Goal: Transaction & Acquisition: Purchase product/service

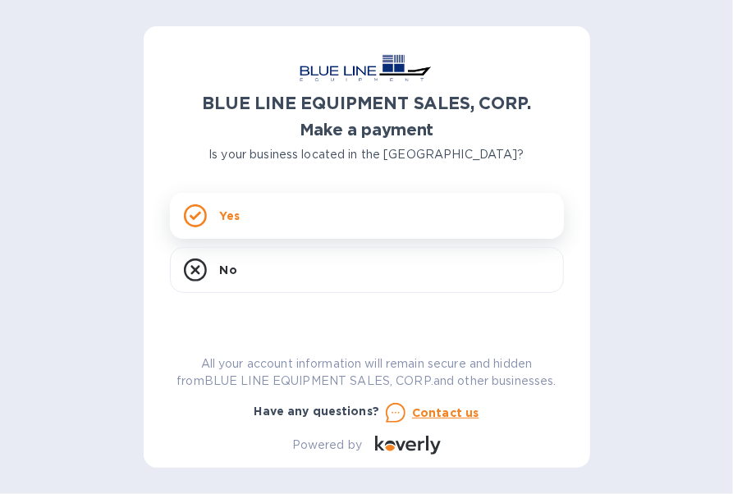
click at [225, 209] on p "Yes" at bounding box center [230, 216] width 20 height 16
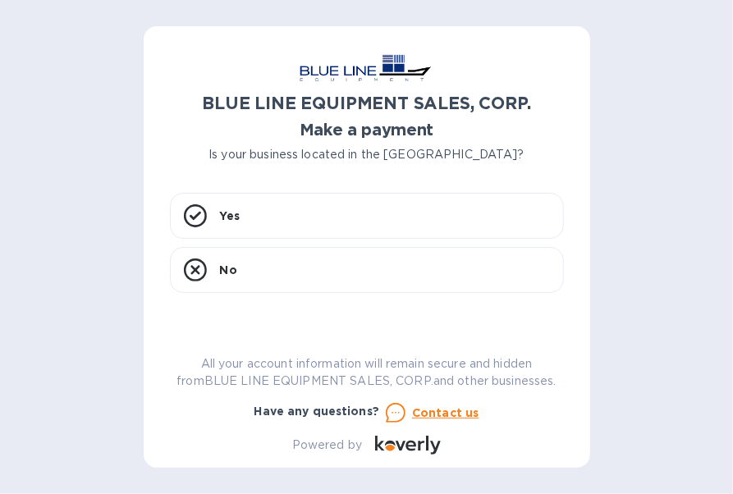
click at [268, 169] on div "BLUE LINE EQUIPMENT SALES, CORP. Make a payment Is your business located in [GE…" at bounding box center [367, 254] width 394 height 402
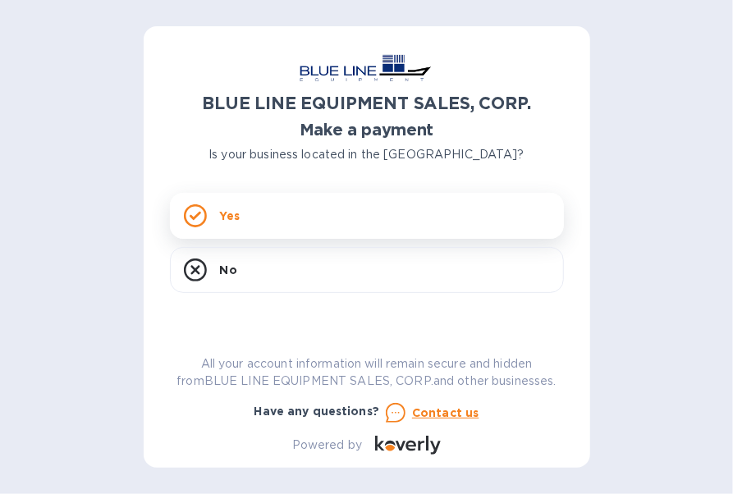
click at [258, 206] on div "Yes" at bounding box center [367, 216] width 394 height 46
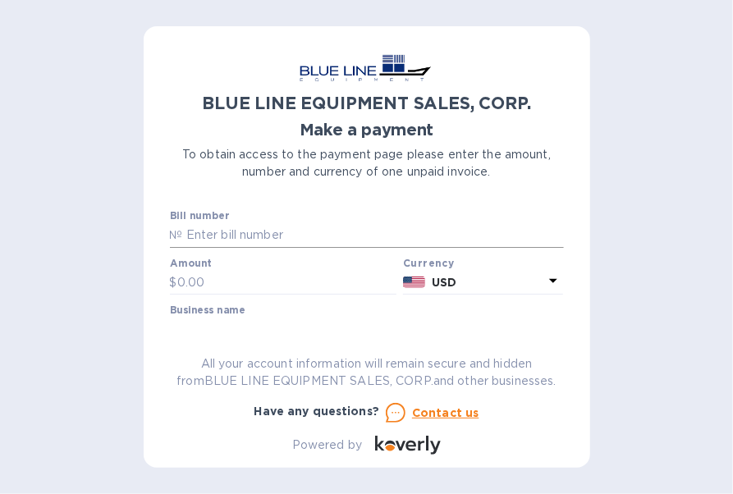
click at [217, 234] on input "text" at bounding box center [373, 235] width 381 height 25
click at [640, 124] on div "BLUE LINE EQUIPMENT SALES, CORP. Make a payment To obtain access to the payment…" at bounding box center [366, 247] width 733 height 494
click at [297, 233] on input "text" at bounding box center [373, 235] width 381 height 25
paste input "I43250732979"
type input "I43250732979"
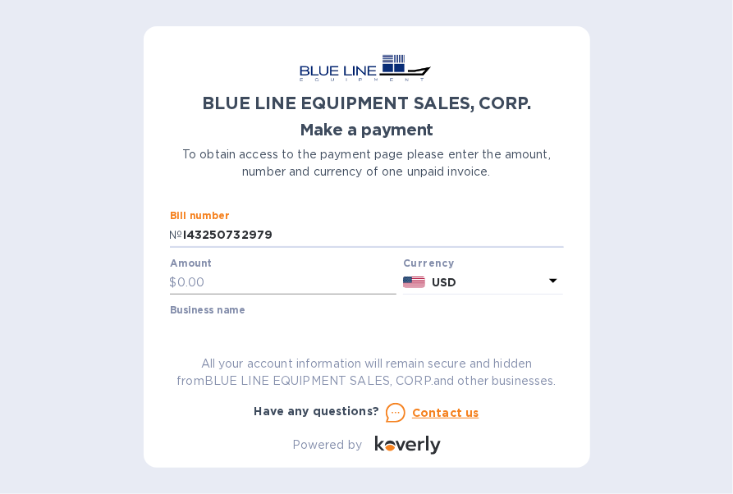
click at [227, 287] on input "text" at bounding box center [287, 283] width 220 height 25
type input "4,184"
click at [231, 332] on div "BLUE LINE EQUIPMENT SALES, CORP. Make a payment To obtain access to the payment…" at bounding box center [367, 254] width 394 height 402
click at [361, 319] on input "text" at bounding box center [367, 330] width 394 height 25
click at [267, 324] on div "BLUE LINE EQUIPMENT SALES, CORP. Make a payment To obtain access to the payment…" at bounding box center [367, 254] width 394 height 402
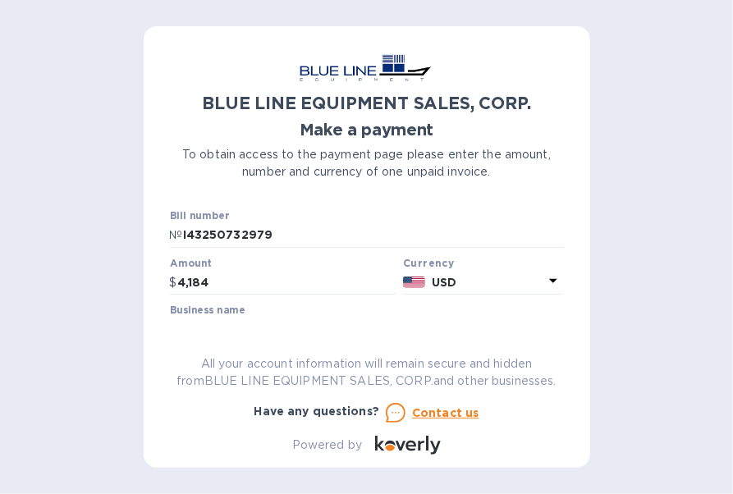
click at [248, 314] on div "Business name" at bounding box center [367, 324] width 394 height 38
click at [259, 301] on div "Business name" at bounding box center [367, 325] width 401 height 48
click at [197, 327] on div "BLUE LINE EQUIPMENT SALES, CORP. Make a payment To obtain access to the payment…" at bounding box center [367, 254] width 394 height 402
click at [184, 342] on div "BLUE LINE EQUIPMENT SALES, CORP. Make a payment To obtain access to the payment…" at bounding box center [367, 254] width 394 height 402
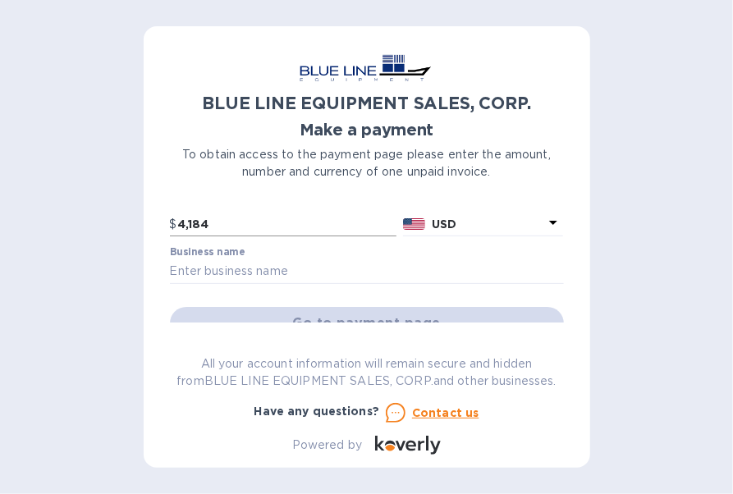
scroll to position [66, 0]
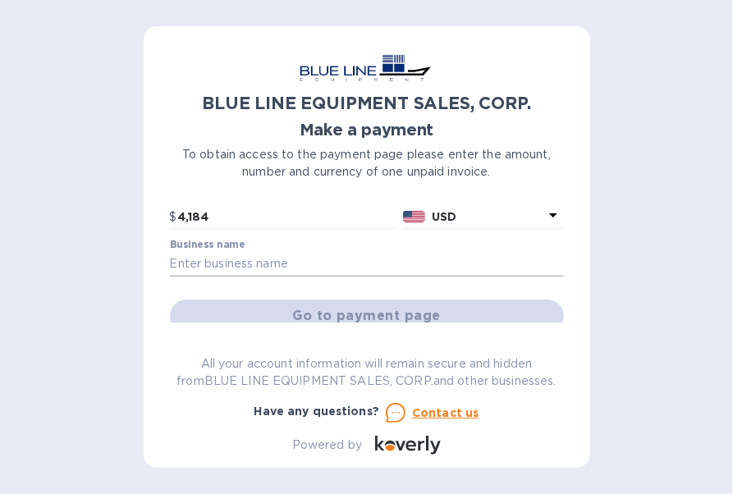
click at [263, 271] on input "text" at bounding box center [367, 264] width 394 height 25
type input "Chryso Inc"
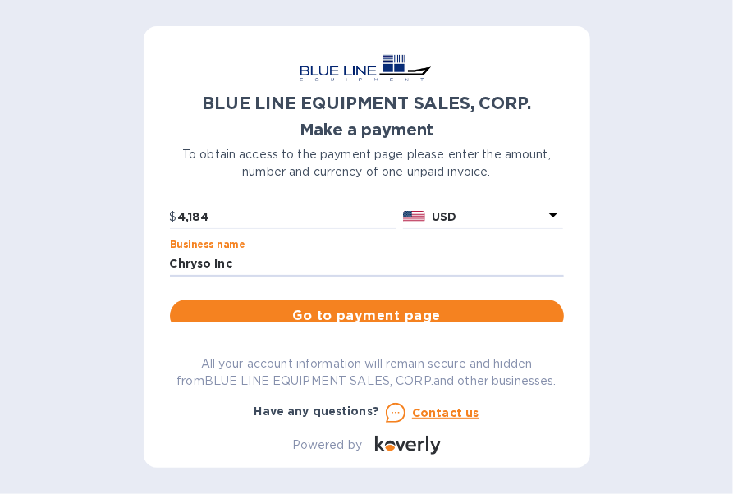
scroll to position [91, 0]
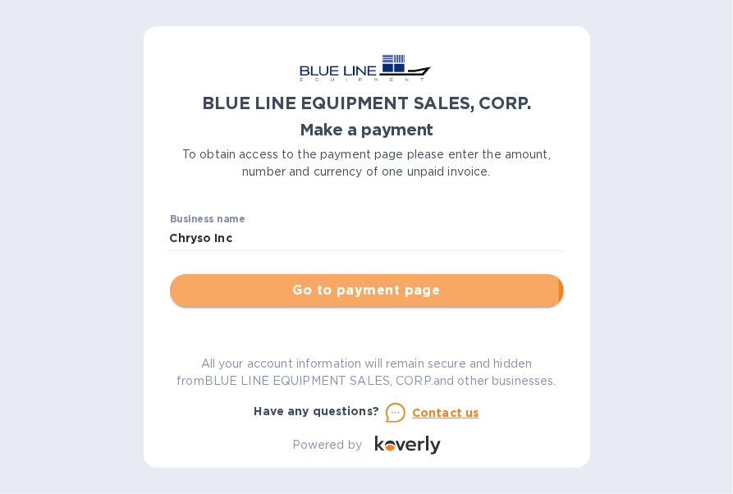
click at [303, 293] on span "Go to payment page" at bounding box center [367, 291] width 368 height 20
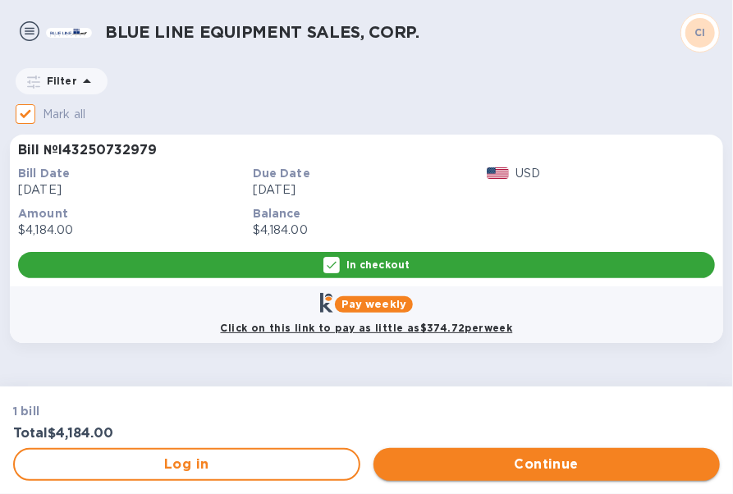
click at [415, 459] on span "Continue" at bounding box center [547, 465] width 321 height 20
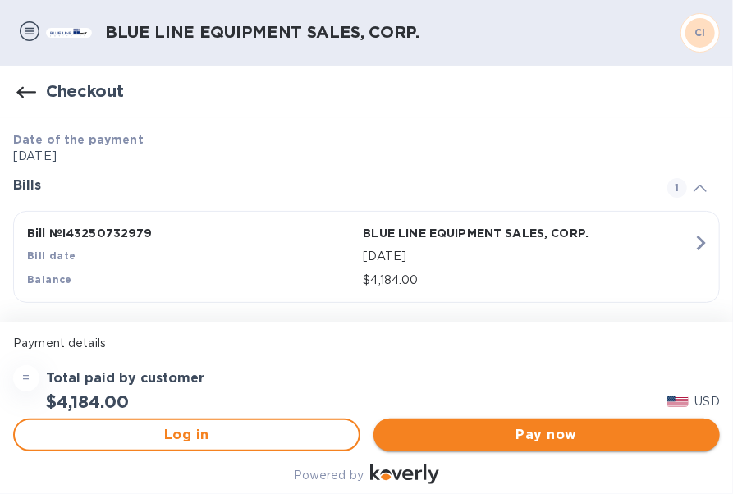
click at [426, 430] on span "Pay now" at bounding box center [547, 435] width 321 height 20
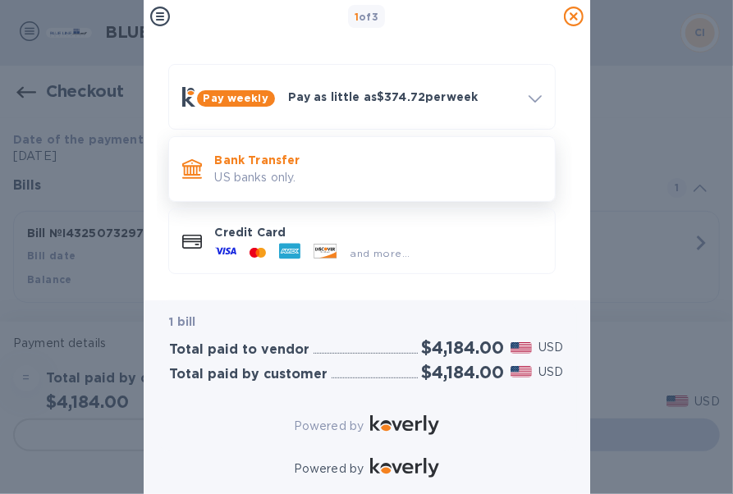
scroll to position [48, 0]
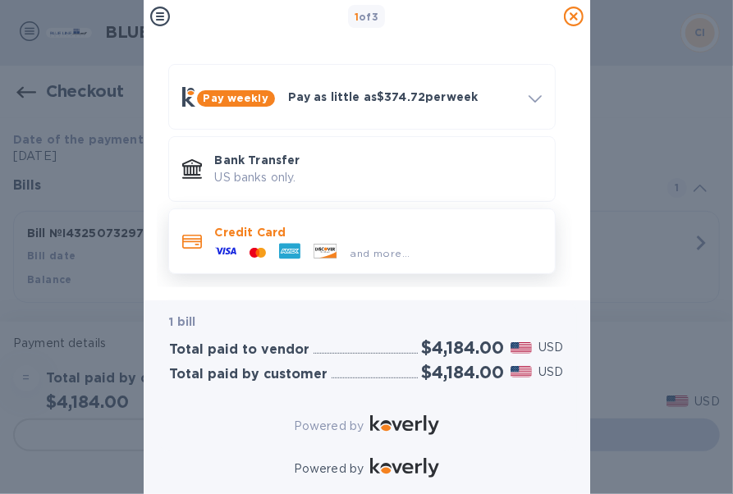
click at [237, 241] on div at bounding box center [226, 253] width 34 height 25
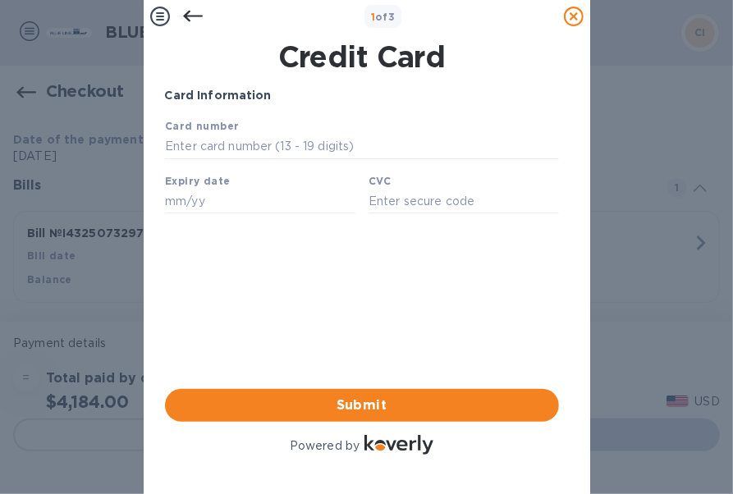
scroll to position [0, 0]
click at [259, 144] on input "text" at bounding box center [361, 146] width 394 height 25
type input "5567 0978 2577 6172"
type input "07/28"
type input "381"
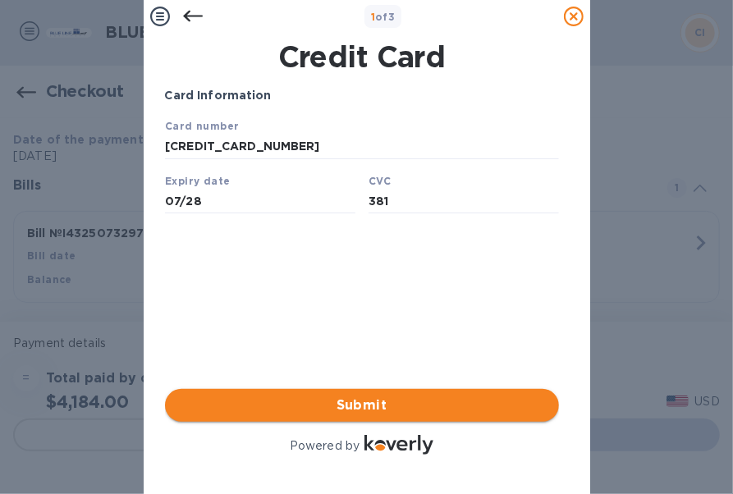
click at [355, 396] on span "Submit" at bounding box center [362, 406] width 368 height 20
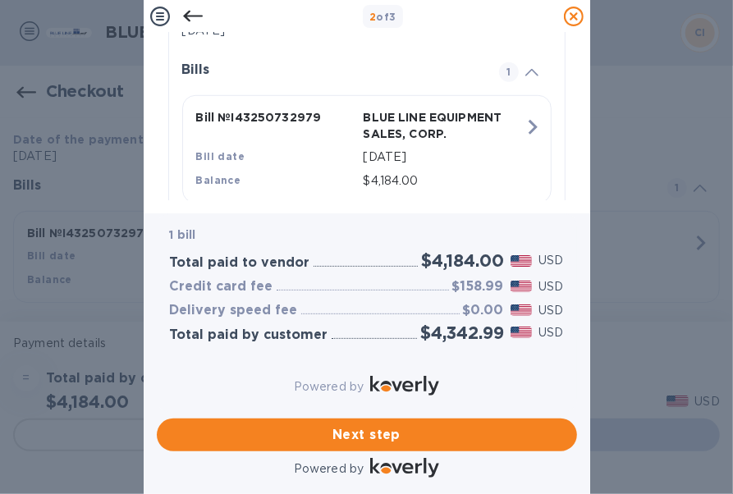
scroll to position [413, 0]
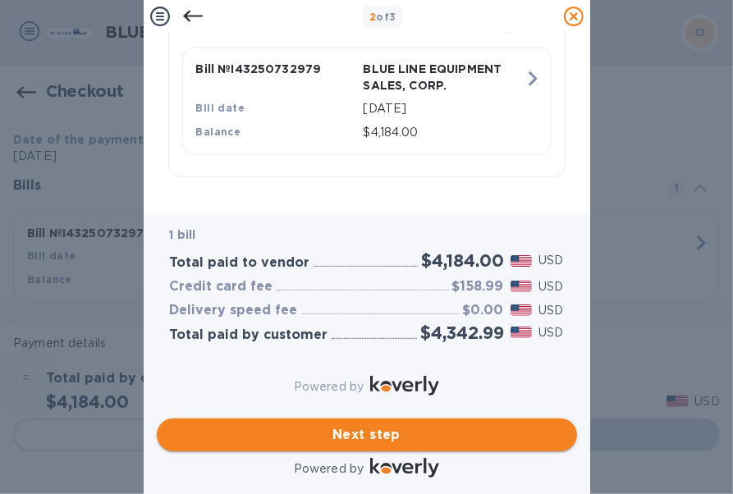
click at [348, 425] on span "Next step" at bounding box center [367, 435] width 394 height 20
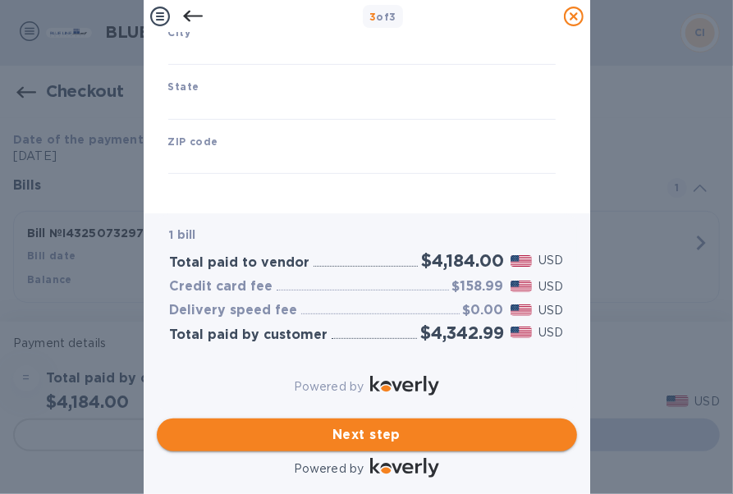
scroll to position [274, 0]
type input "United States"
click at [321, 425] on span "Next step" at bounding box center [367, 435] width 394 height 20
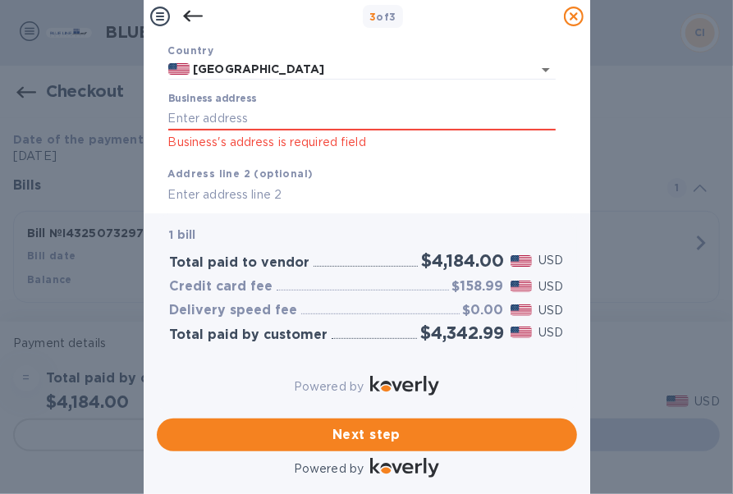
scroll to position [95, 0]
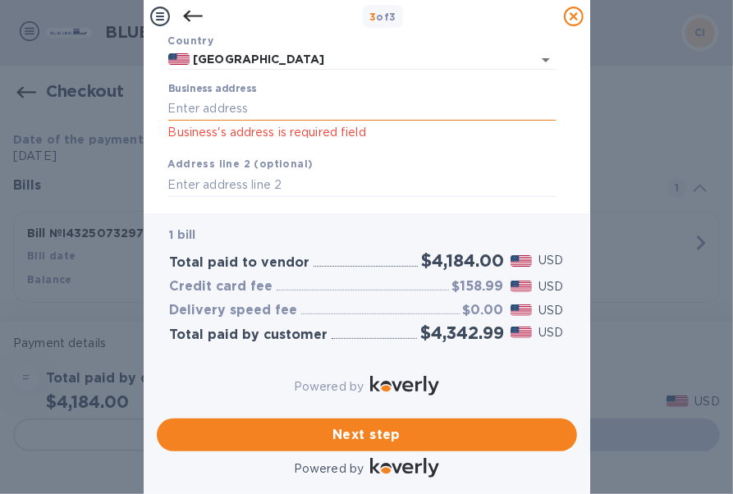
click at [218, 111] on input "Business address" at bounding box center [362, 108] width 388 height 25
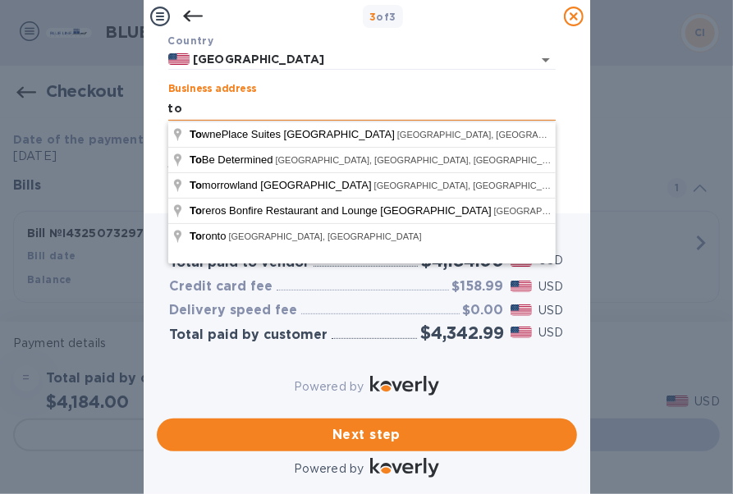
type input "t"
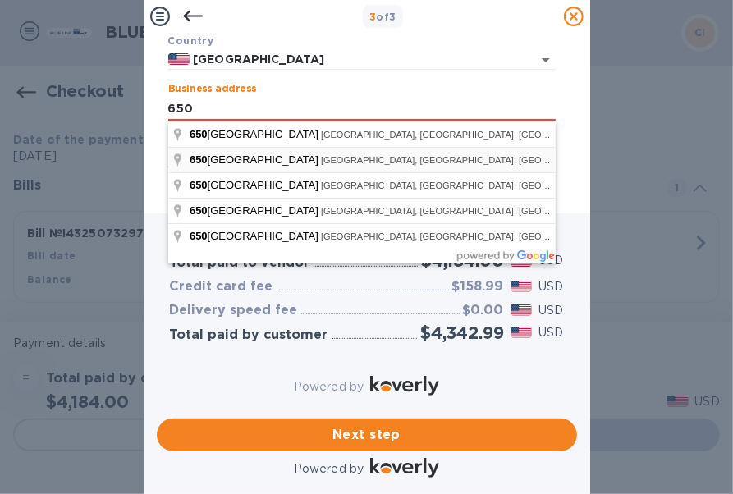
type input "650 PALMETTO DRIVE"
click at [332, 73] on div "Country United States" at bounding box center [362, 51] width 401 height 52
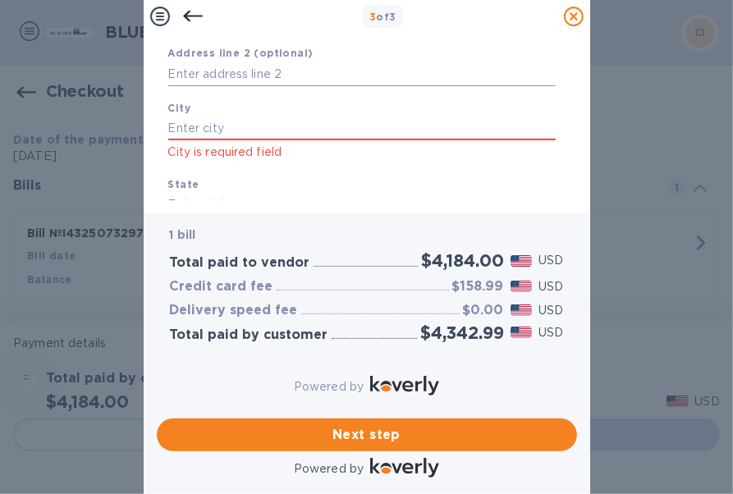
scroll to position [209, 0]
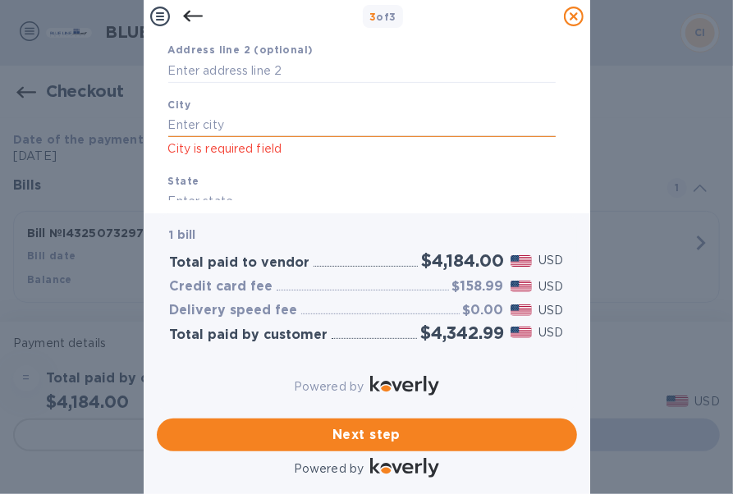
click at [225, 126] on input "text" at bounding box center [362, 125] width 388 height 25
type input "L"
type input "West Palm Beach"
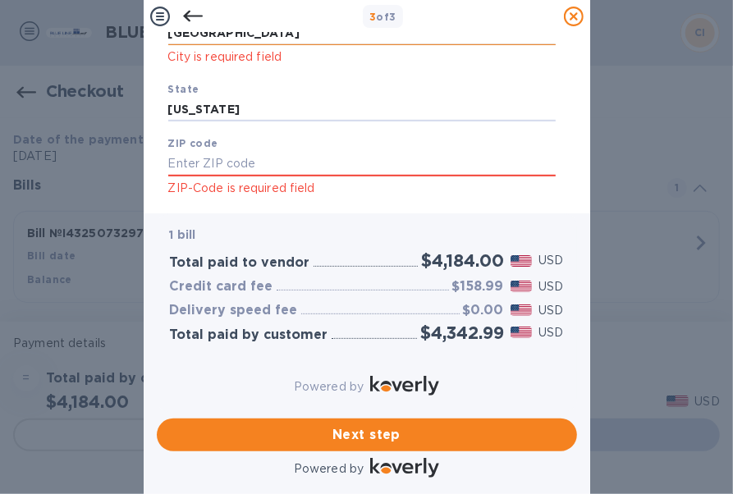
type input "Florida"
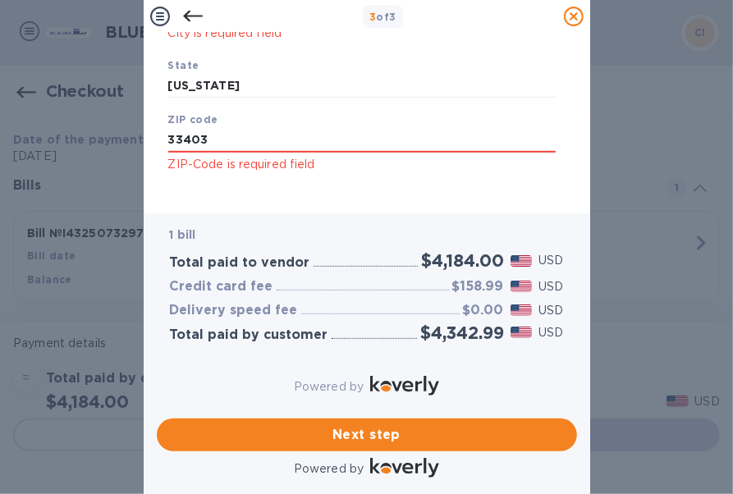
type input "33403"
click at [290, 163] on div "ZIP code 33403 ZIP-Code is required field" at bounding box center [362, 142] width 401 height 76
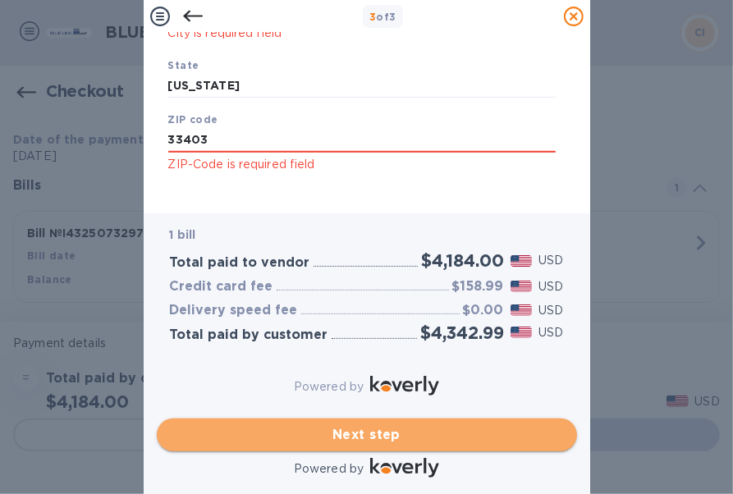
click at [371, 425] on span "Next step" at bounding box center [367, 435] width 394 height 20
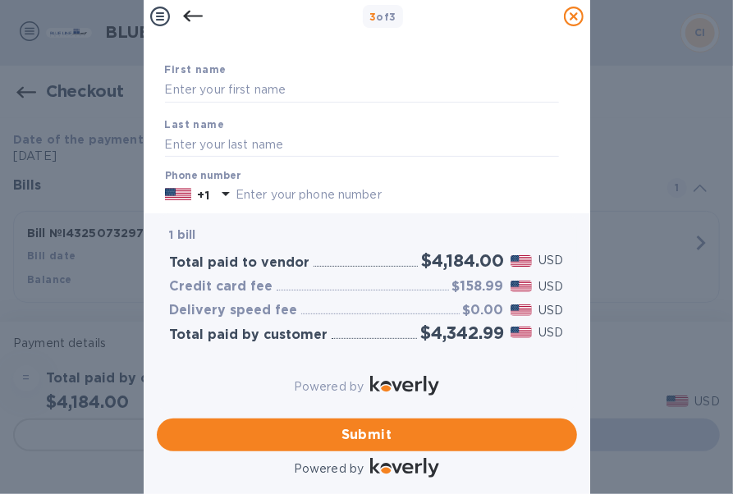
scroll to position [86, 0]
click at [299, 99] on input "text" at bounding box center [362, 91] width 394 height 25
type input "t"
type input "Todd"
type input "Schuler"
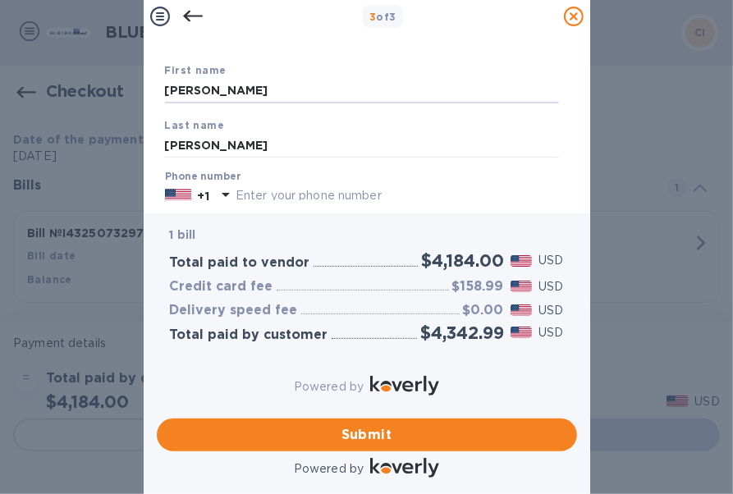
type input "5618904908"
type input "[PERSON_NAME][EMAIL_ADDRESS][PERSON_NAME][DOMAIN_NAME]"
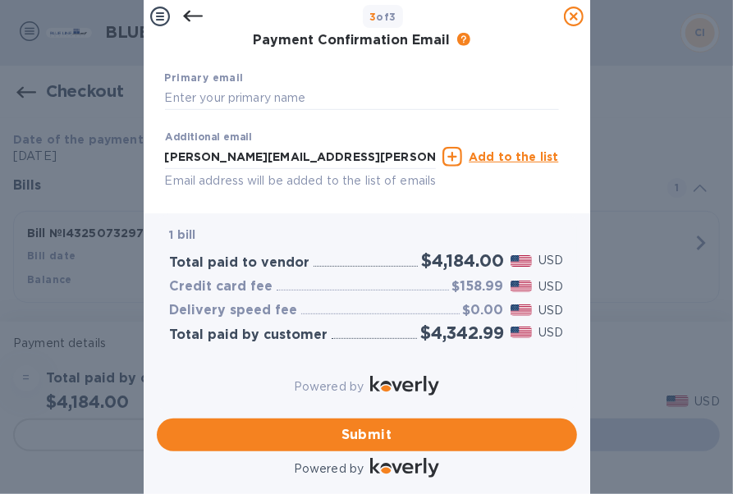
scroll to position [282, 0]
type input "Todd"
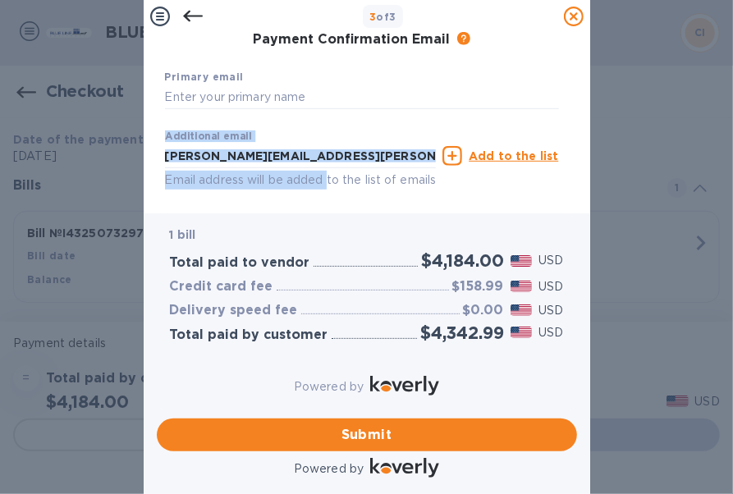
drag, startPoint x: 332, startPoint y: 171, endPoint x: 269, endPoint y: 130, distance: 74.7
click at [269, 130] on div "Additional email todd.j.schuler@chrysoinc.com Email address will be added to th…" at bounding box center [301, 156] width 278 height 74
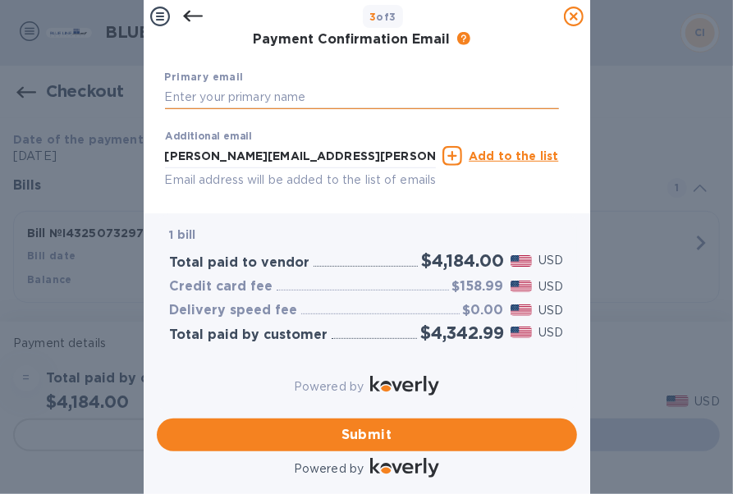
click at [275, 104] on input "text" at bounding box center [362, 97] width 394 height 25
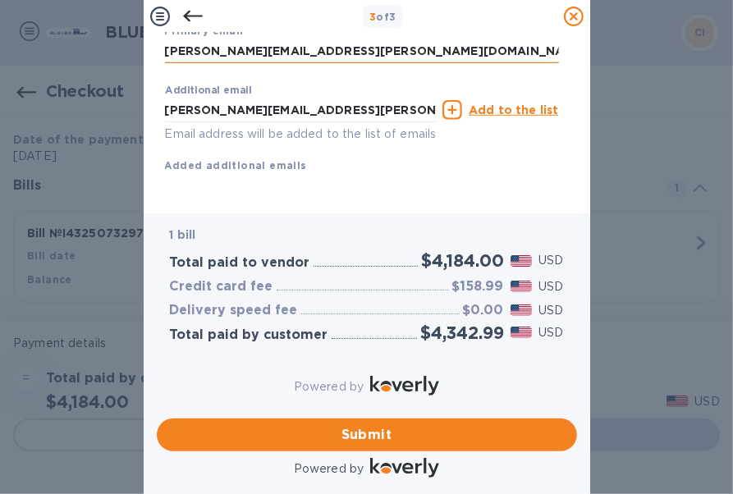
scroll to position [361, 0]
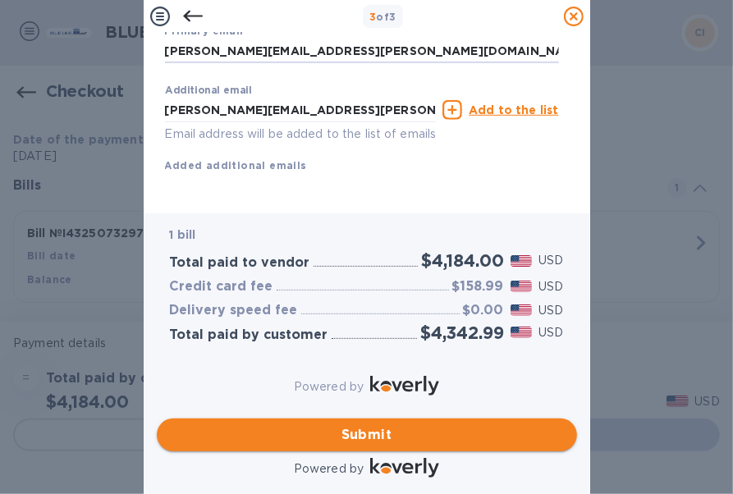
type input "todd.j.schuler@saint-gobain.com"
click at [374, 425] on span "Submit" at bounding box center [367, 435] width 394 height 20
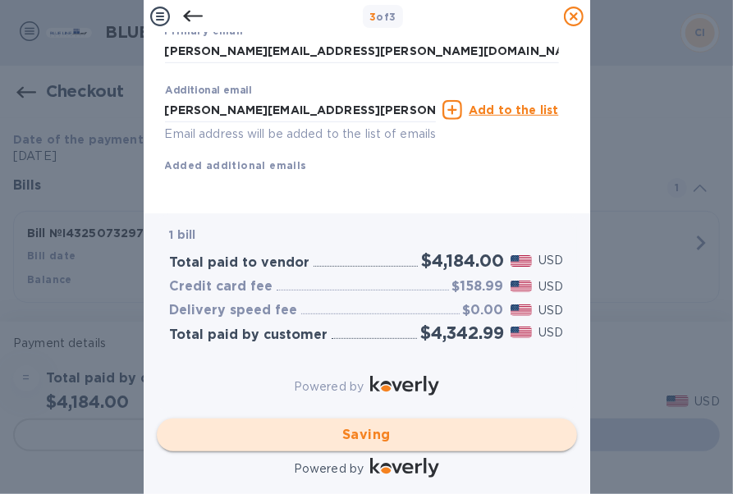
checkbox input "false"
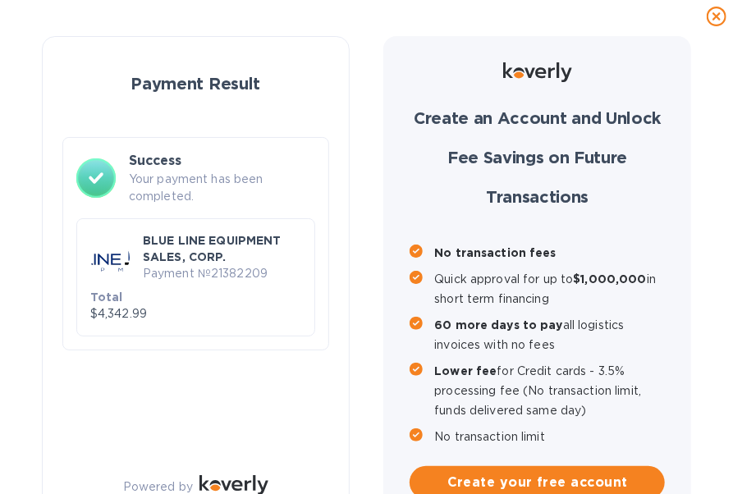
scroll to position [47, 0]
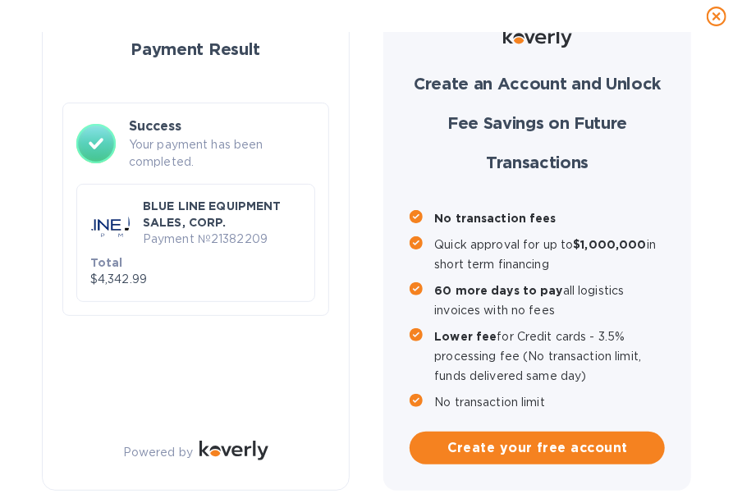
click at [203, 231] on p "Payment № 21382209" at bounding box center [222, 239] width 158 height 17
click at [183, 231] on p "Payment № 21382209" at bounding box center [222, 239] width 158 height 17
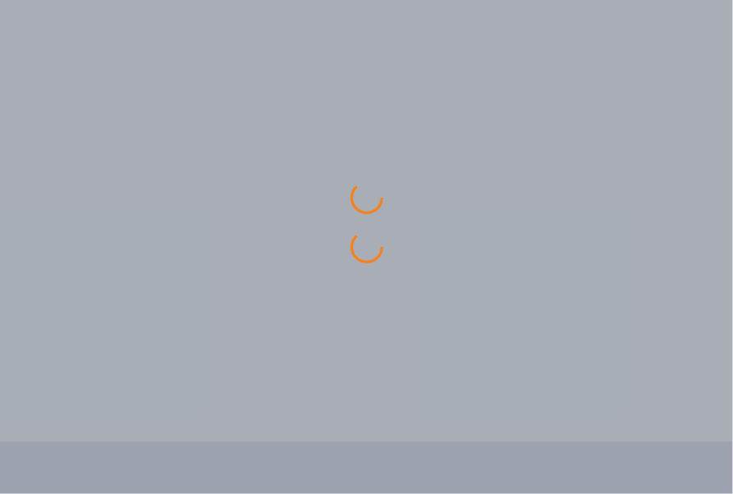
scroll to position [0, 0]
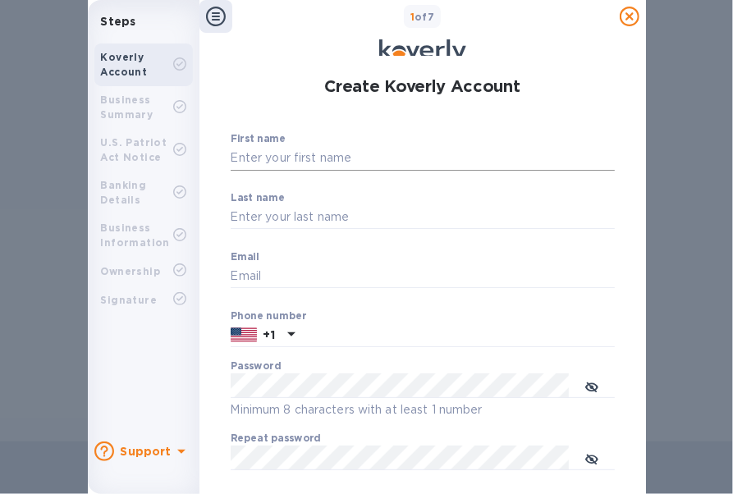
type input "5618904908"
click at [330, 157] on input "First name" at bounding box center [423, 158] width 384 height 25
type input "Todd"
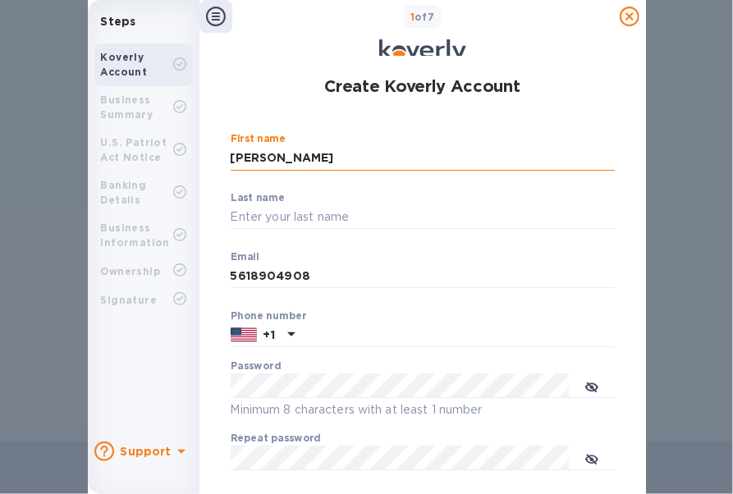
type input "Schuler"
type input "5618904908"
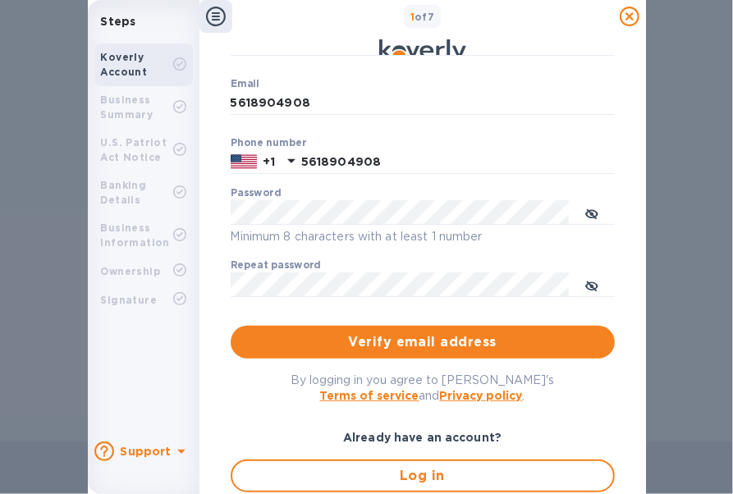
scroll to position [174, 0]
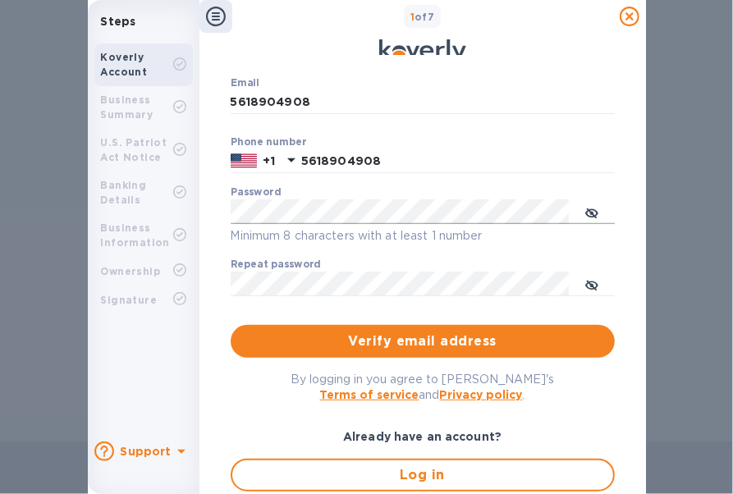
click at [591, 212] on icon "toggle password visibility" at bounding box center [591, 214] width 4 height 4
click at [368, 339] on span "Verify email address" at bounding box center [423, 342] width 358 height 20
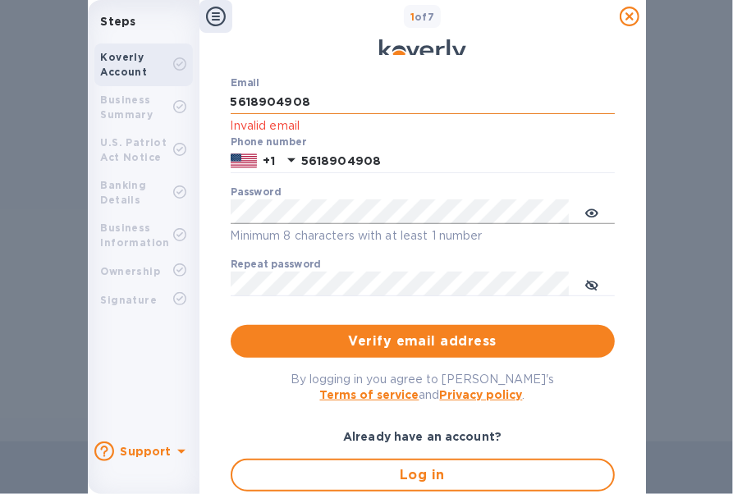
click at [320, 101] on input "5618904908" at bounding box center [423, 102] width 384 height 25
type input "[PERSON_NAME][EMAIL_ADDRESS][PERSON_NAME][DOMAIN_NAME]"
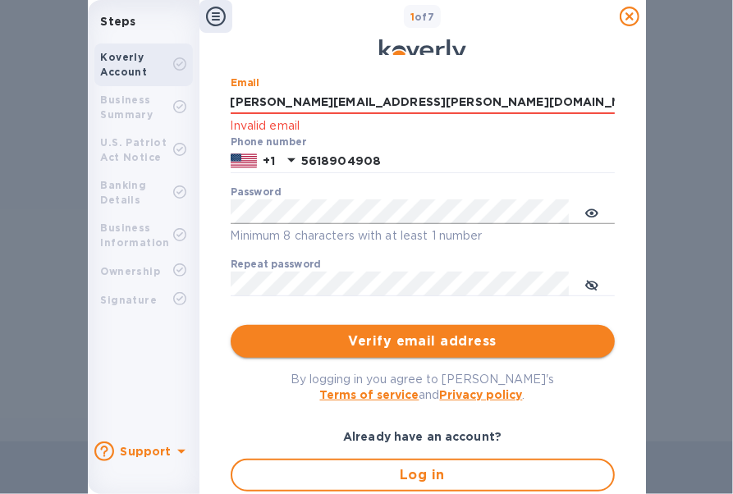
click at [408, 333] on span "Verify email address" at bounding box center [423, 342] width 358 height 20
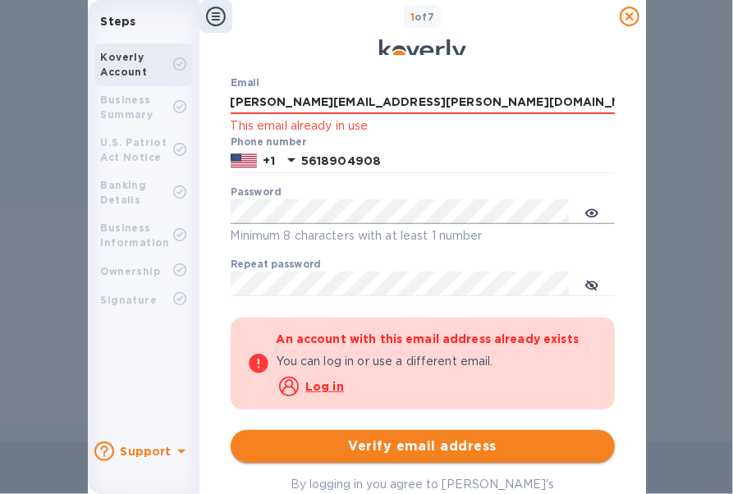
scroll to position [345, 0]
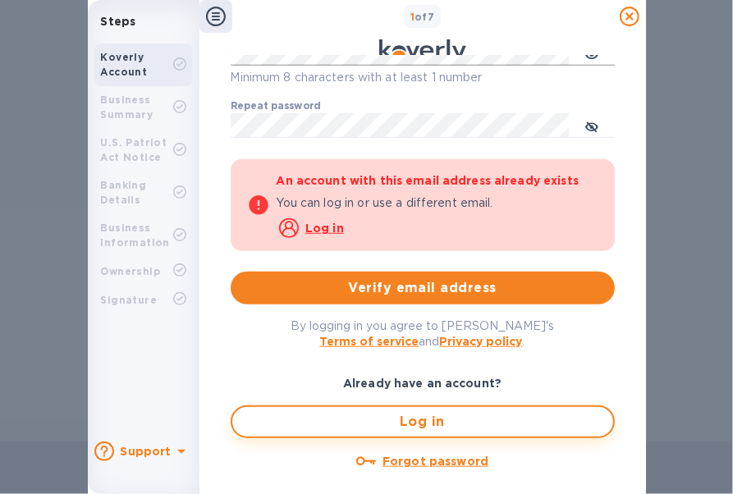
click at [400, 412] on span "Log in" at bounding box center [422, 422] width 355 height 20
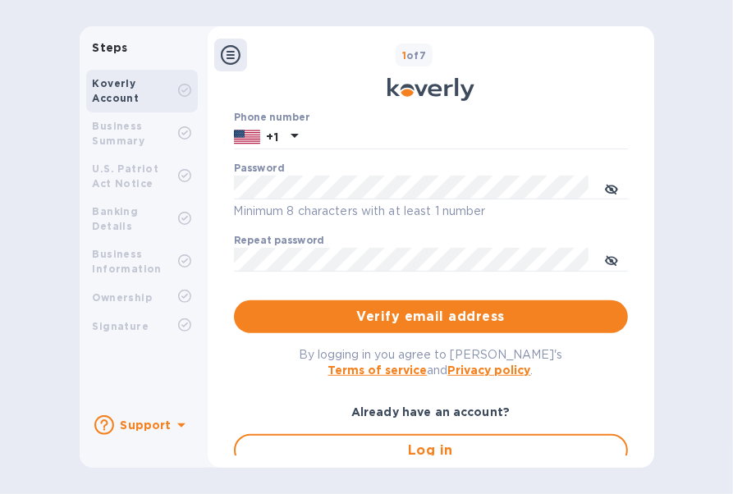
scroll to position [263, 0]
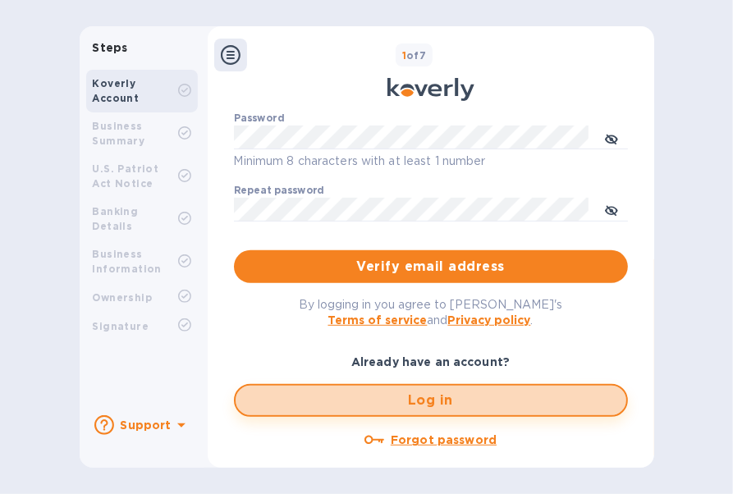
click at [417, 391] on span "Log in" at bounding box center [431, 401] width 365 height 20
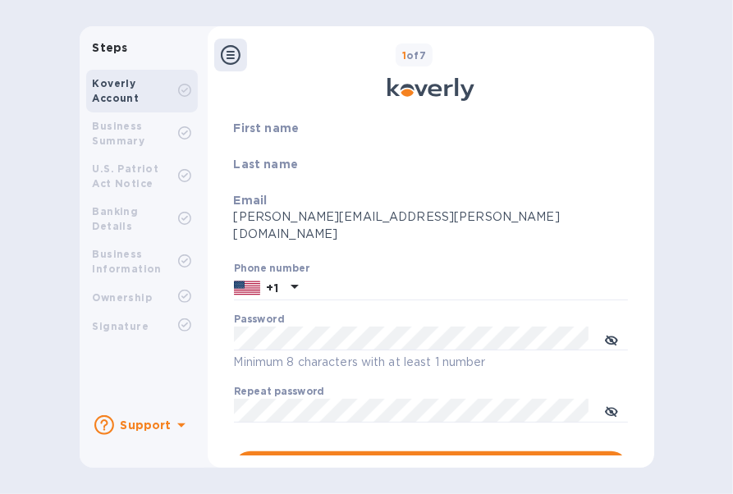
scroll to position [67, 0]
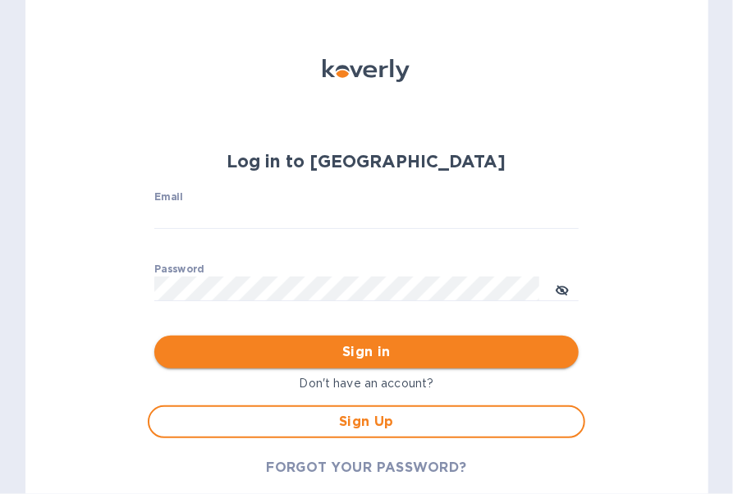
type input "[PERSON_NAME][EMAIL_ADDRESS][PERSON_NAME][DOMAIN_NAME]"
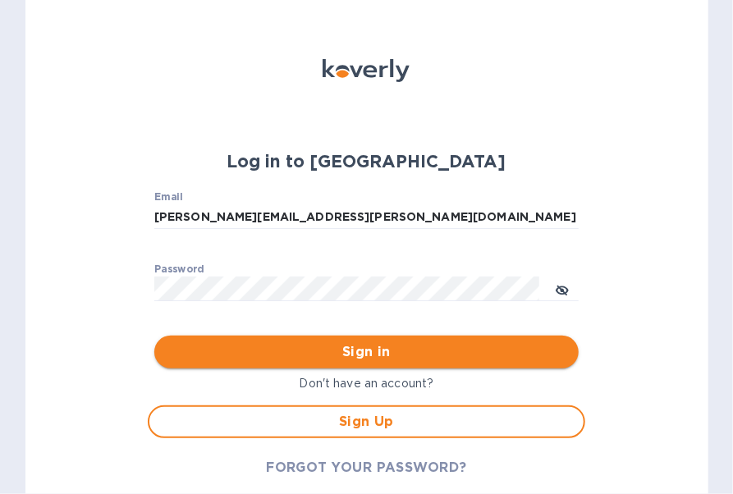
click at [366, 359] on span "Sign in" at bounding box center [366, 352] width 398 height 20
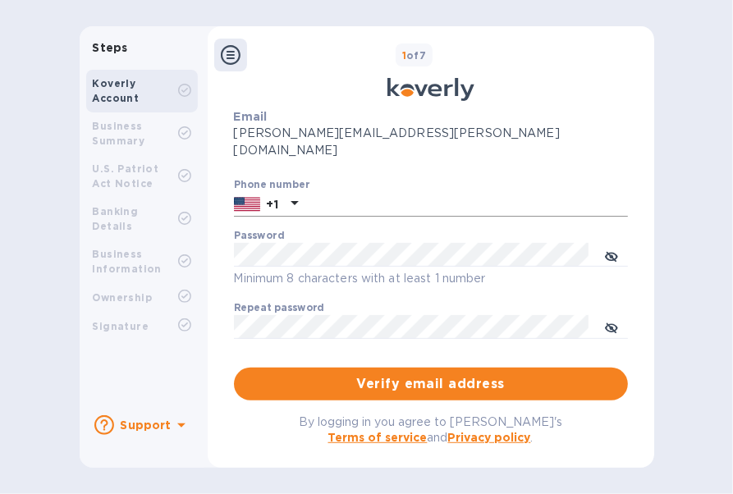
scroll to position [145, 0]
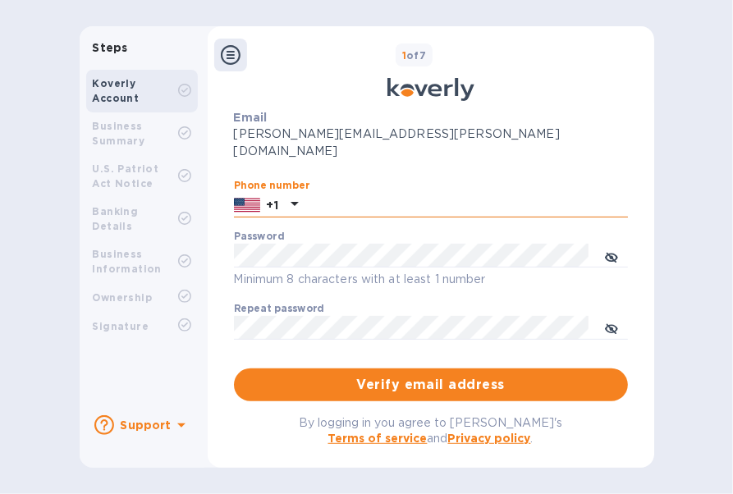
click at [353, 193] on input "text" at bounding box center [466, 205] width 323 height 25
type input "5618904908"
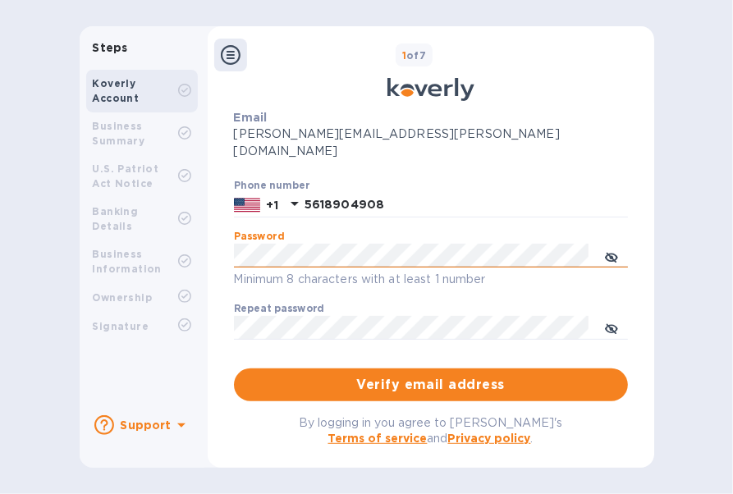
click at [605, 253] on icon "toggle password visibility" at bounding box center [611, 257] width 13 height 8
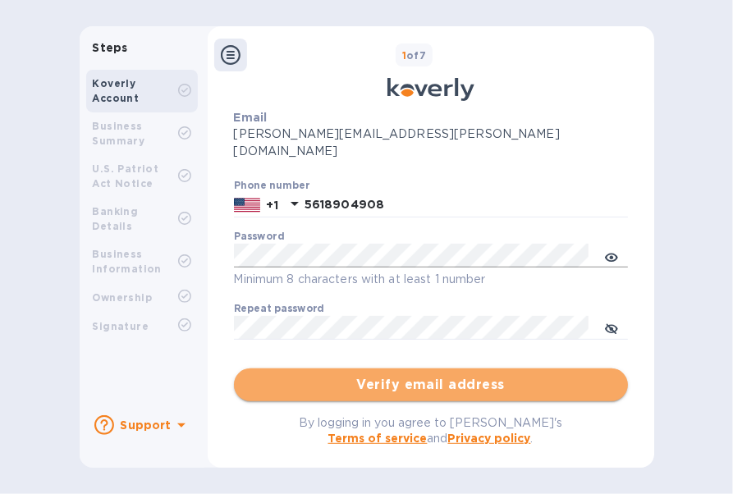
click at [515, 369] on button "Verify email address" at bounding box center [431, 385] width 394 height 33
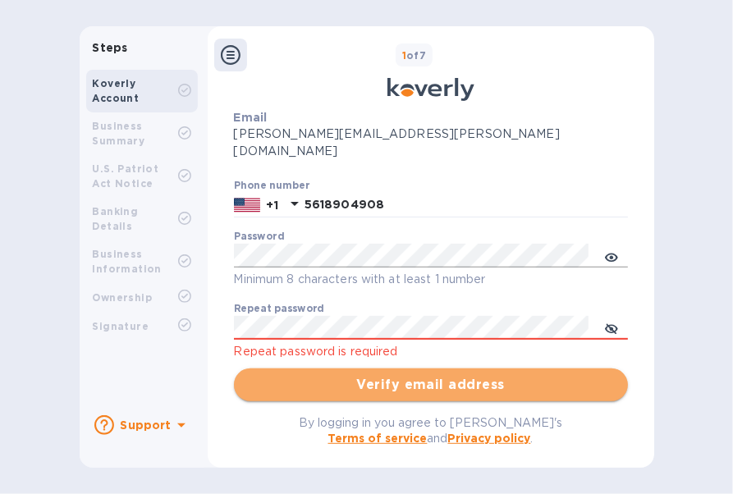
click at [394, 375] on span "Verify email address" at bounding box center [431, 385] width 368 height 20
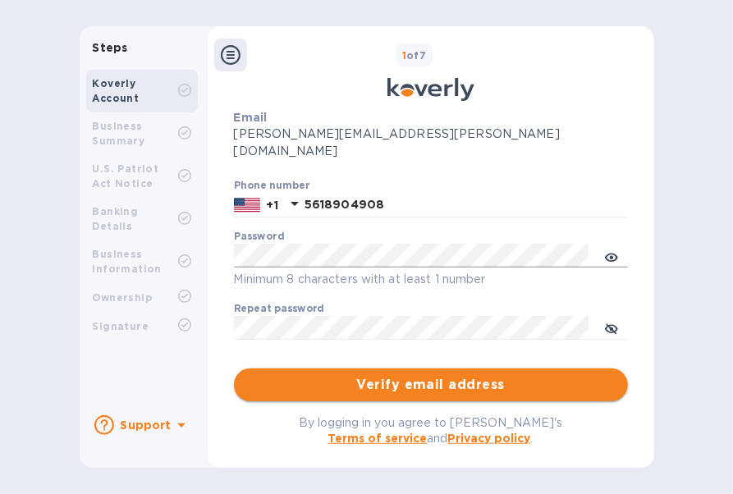
click at [393, 375] on span "Verify email address" at bounding box center [431, 385] width 368 height 20
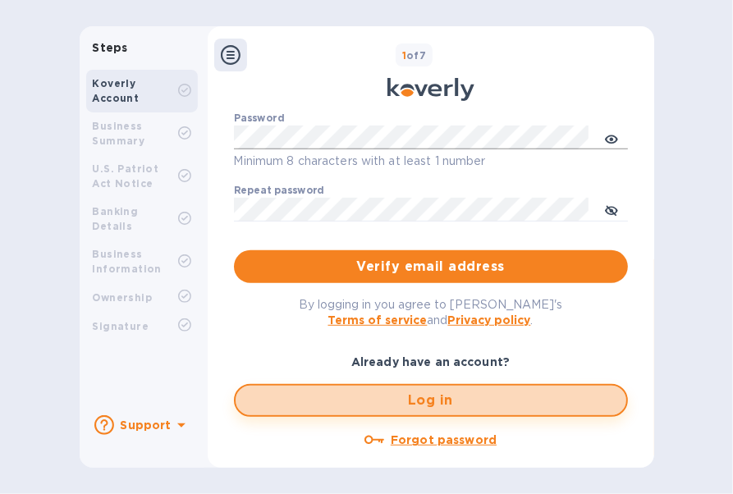
click at [408, 391] on span "Log in" at bounding box center [431, 401] width 365 height 20
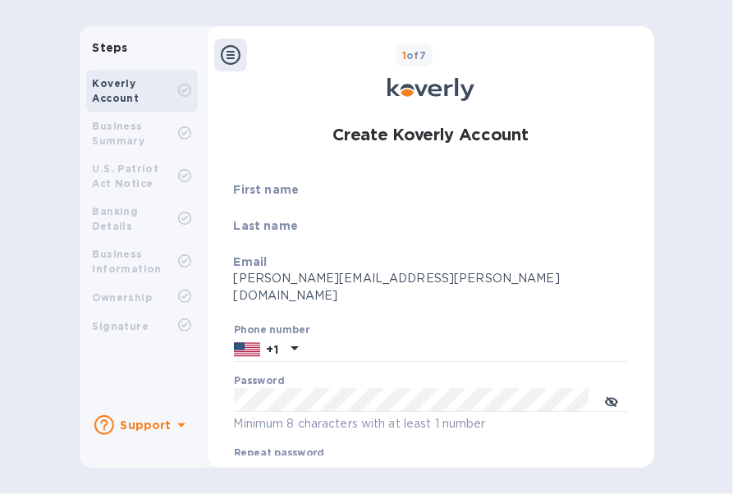
click at [232, 67] on div at bounding box center [230, 55] width 33 height 33
click at [232, 60] on icon at bounding box center [231, 55] width 20 height 20
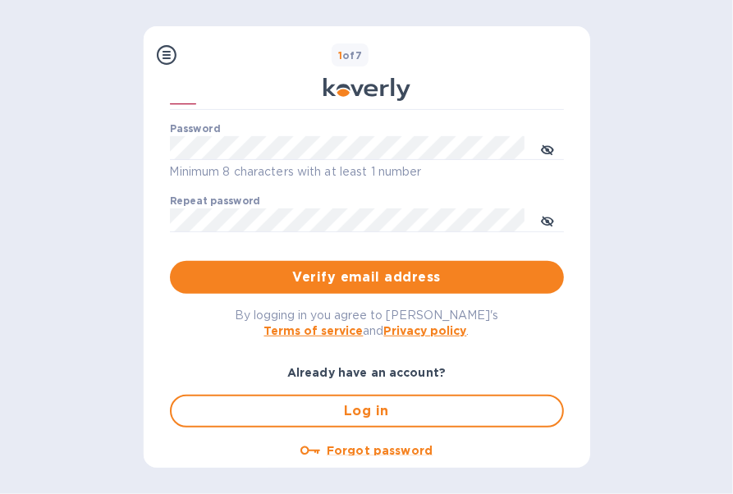
scroll to position [263, 0]
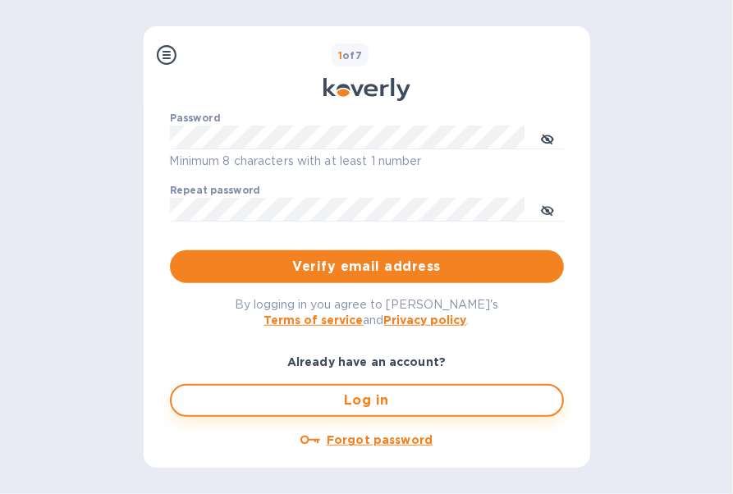
click at [350, 391] on span "Log in" at bounding box center [367, 401] width 365 height 20
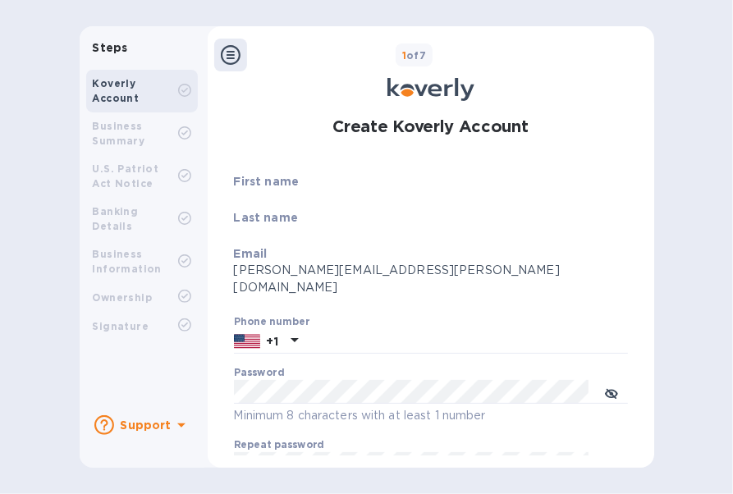
scroll to position [188, 0]
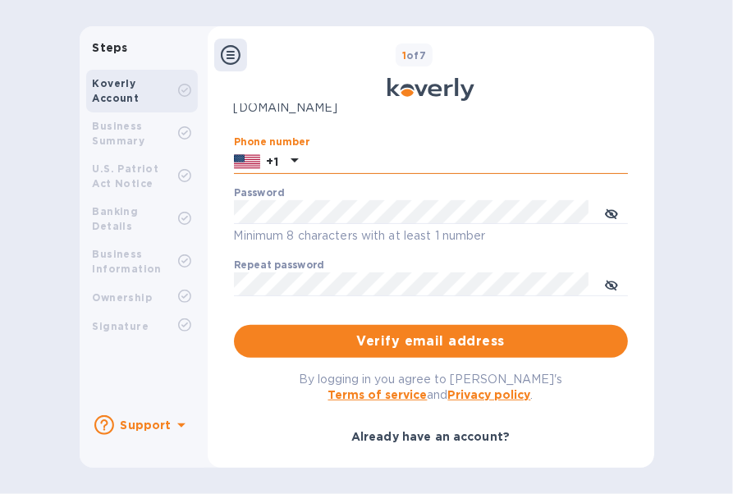
click at [376, 150] on input "text" at bounding box center [466, 161] width 323 height 25
type input "5618904908"
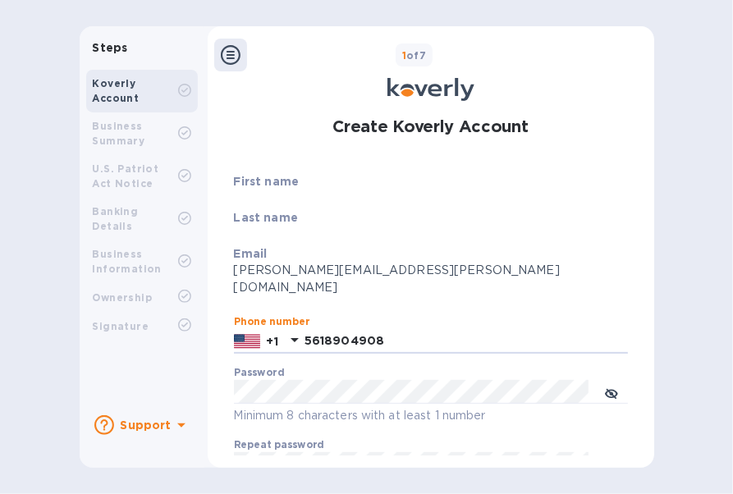
scroll to position [7, 0]
click at [294, 185] on p "First name" at bounding box center [431, 182] width 394 height 16
click at [273, 200] on div "First name" at bounding box center [431, 192] width 394 height 36
click at [273, 183] on b "First name" at bounding box center [267, 182] width 66 height 13
click at [308, 183] on p "First name" at bounding box center [431, 182] width 394 height 16
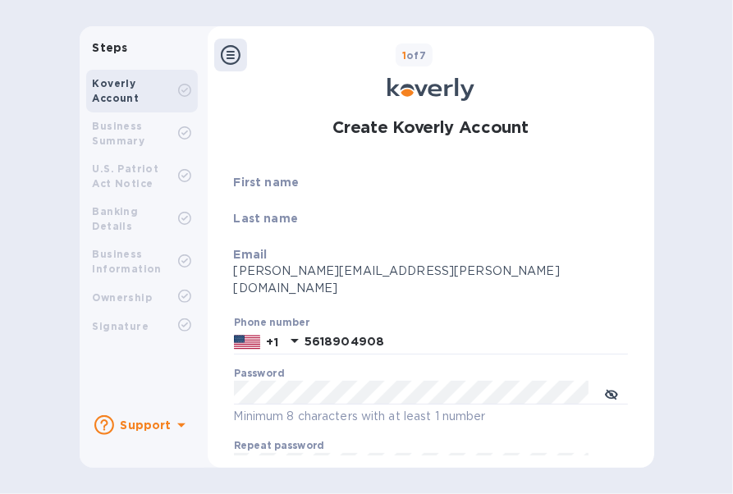
scroll to position [0, 0]
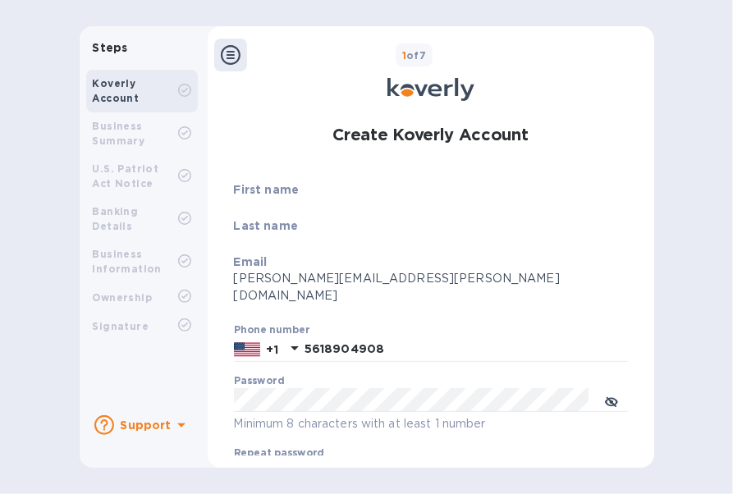
click at [308, 183] on p "First name" at bounding box center [431, 189] width 394 height 16
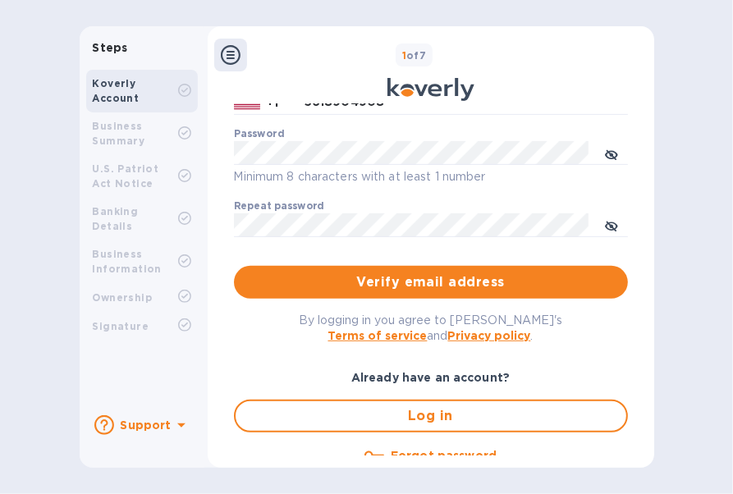
scroll to position [263, 0]
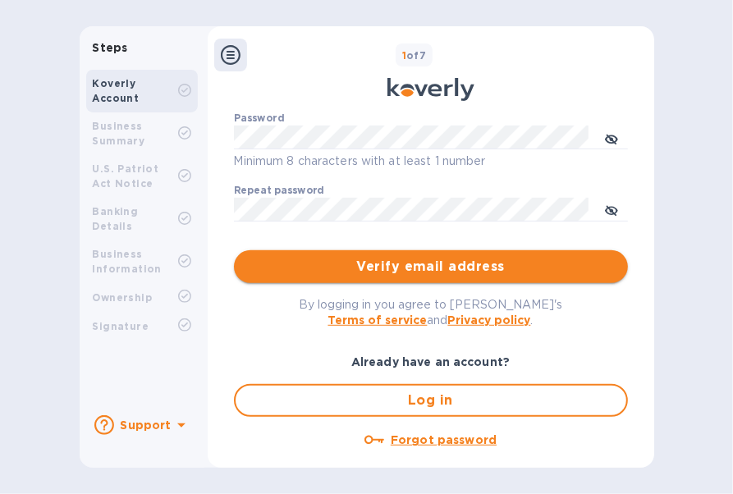
click at [382, 257] on span "Verify email address" at bounding box center [431, 267] width 368 height 20
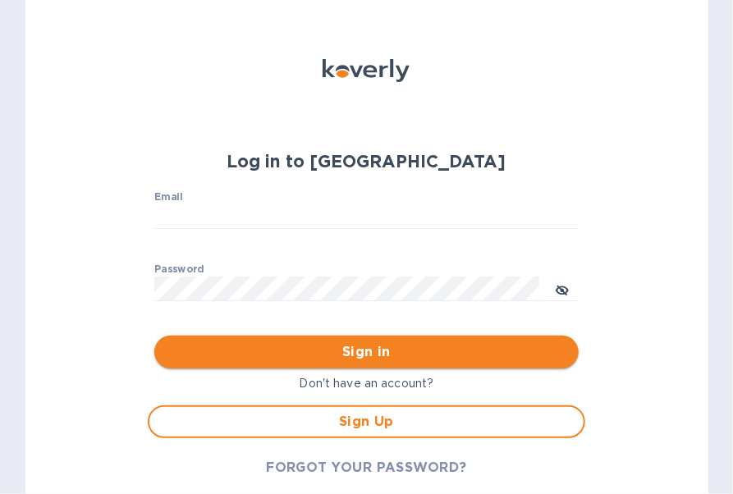
type input "[PERSON_NAME][EMAIL_ADDRESS][PERSON_NAME][DOMAIN_NAME]"
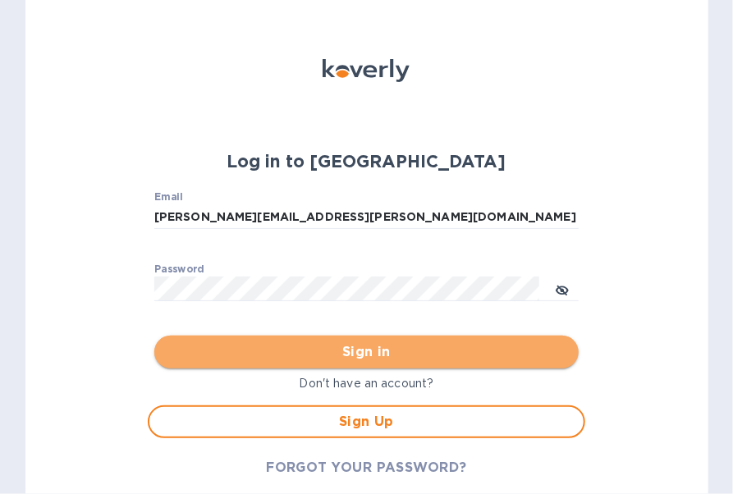
click at [361, 352] on span "Sign in" at bounding box center [366, 352] width 398 height 20
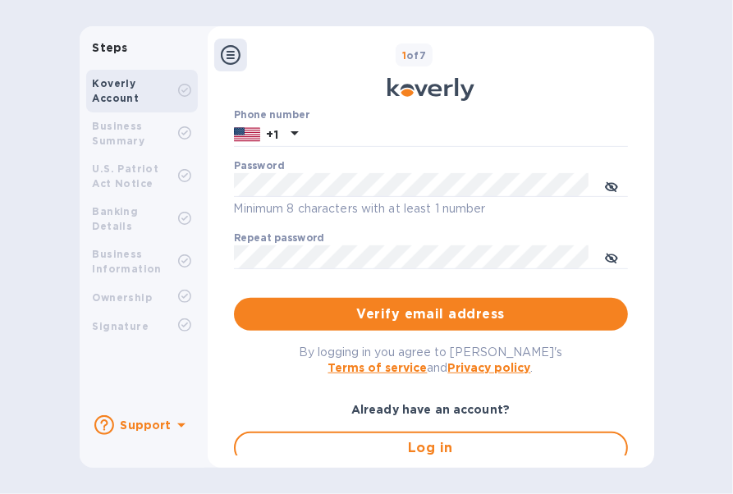
scroll to position [153, 0]
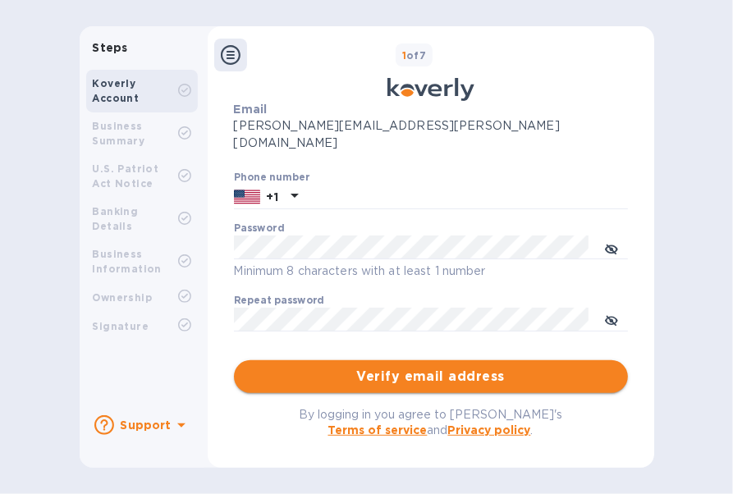
click at [360, 367] on span "Verify email address" at bounding box center [431, 377] width 368 height 20
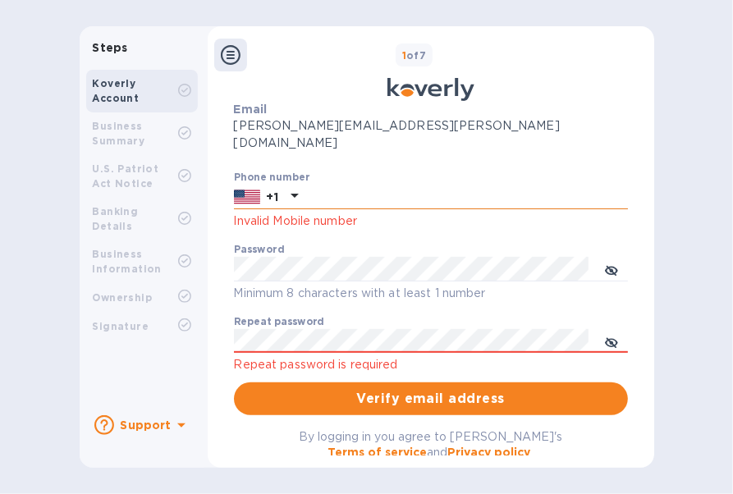
click at [334, 185] on input "text" at bounding box center [466, 197] width 323 height 25
type input "5618904908"
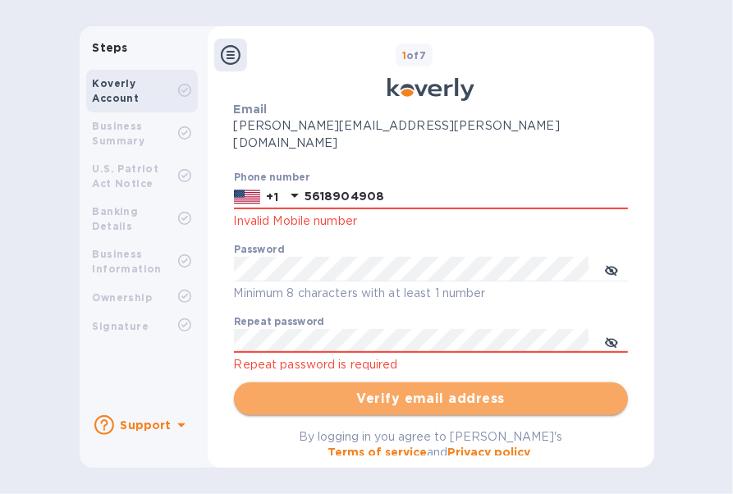
click at [352, 389] on span "Verify email address" at bounding box center [431, 399] width 368 height 20
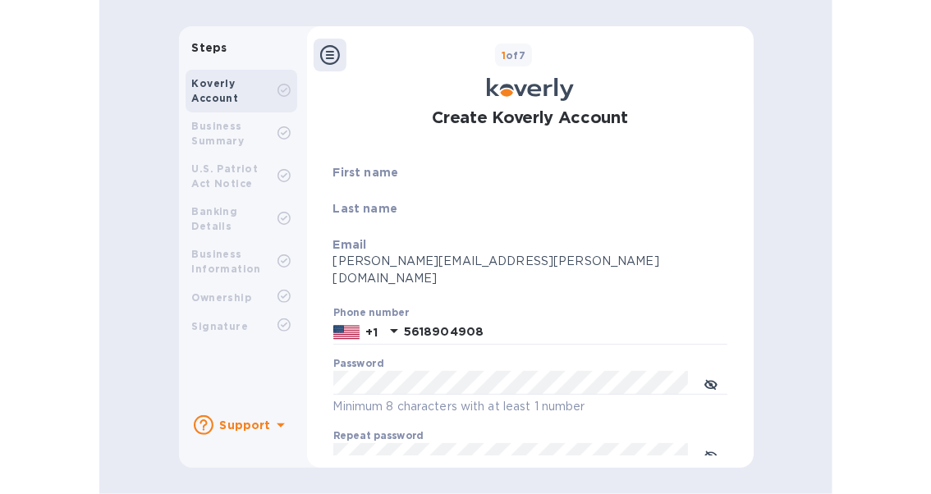
scroll to position [16, 0]
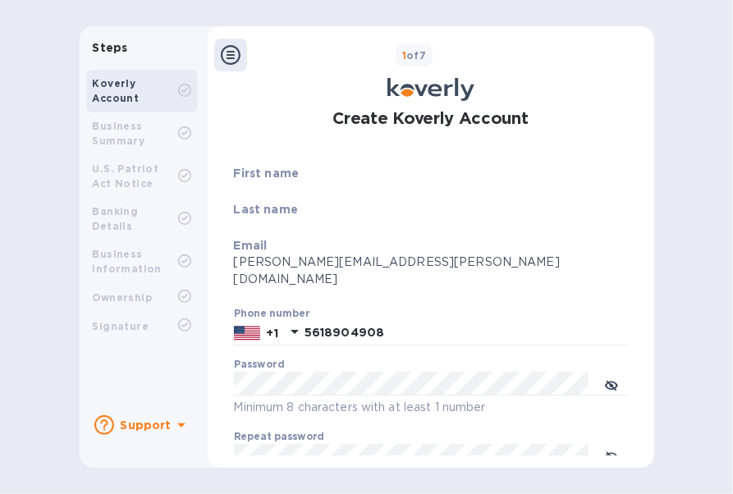
click at [312, 219] on div "Last name" at bounding box center [431, 219] width 394 height 36
click at [269, 198] on div "First name" at bounding box center [431, 183] width 394 height 36
click at [257, 214] on b "Last name" at bounding box center [266, 209] width 64 height 13
click at [270, 172] on b "First name" at bounding box center [267, 173] width 66 height 13
click at [217, 67] on div at bounding box center [230, 55] width 33 height 33
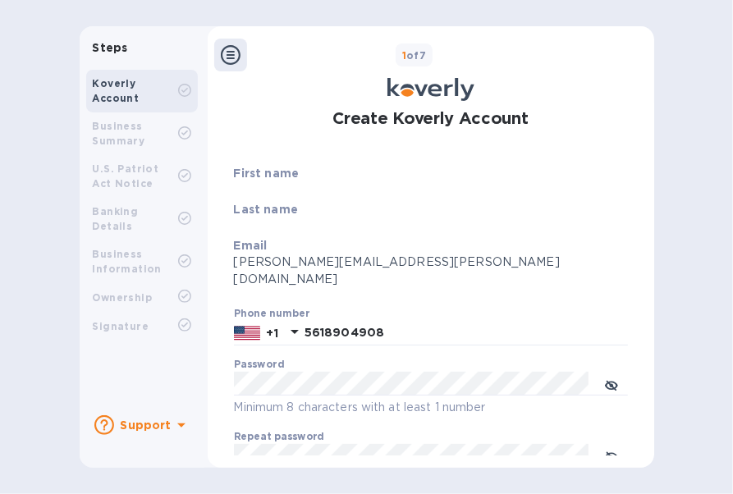
click at [228, 55] on icon at bounding box center [231, 55] width 20 height 20
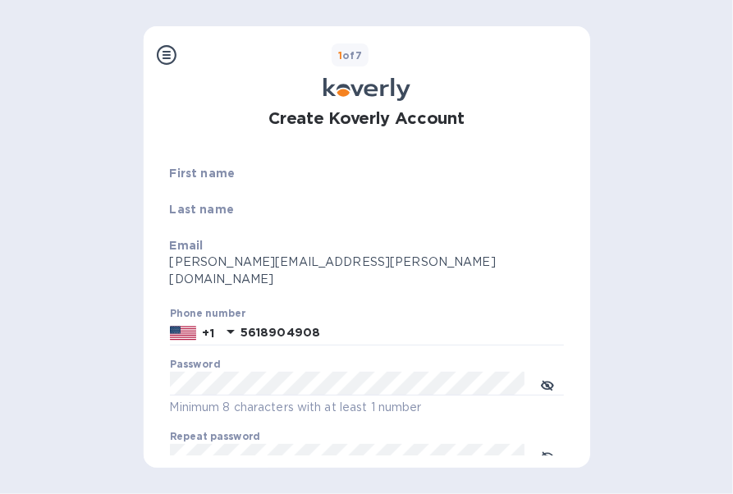
click at [165, 55] on icon at bounding box center [167, 55] width 20 height 20
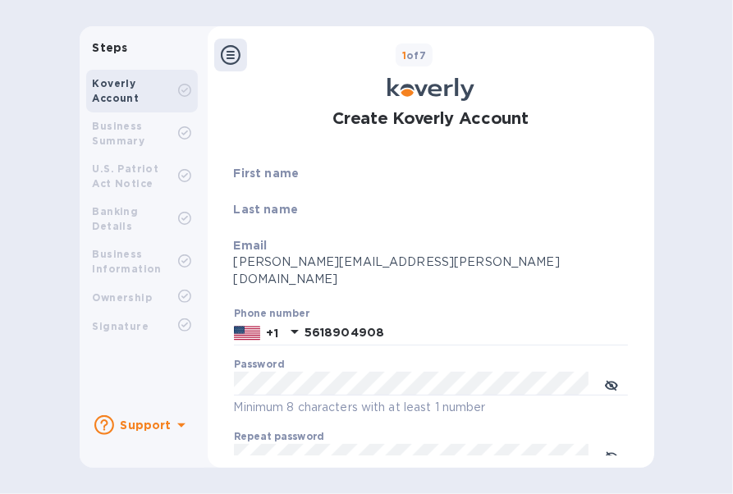
click at [117, 146] on b "Business Summary" at bounding box center [119, 133] width 53 height 27
click at [143, 421] on b "Support" at bounding box center [146, 425] width 51 height 13
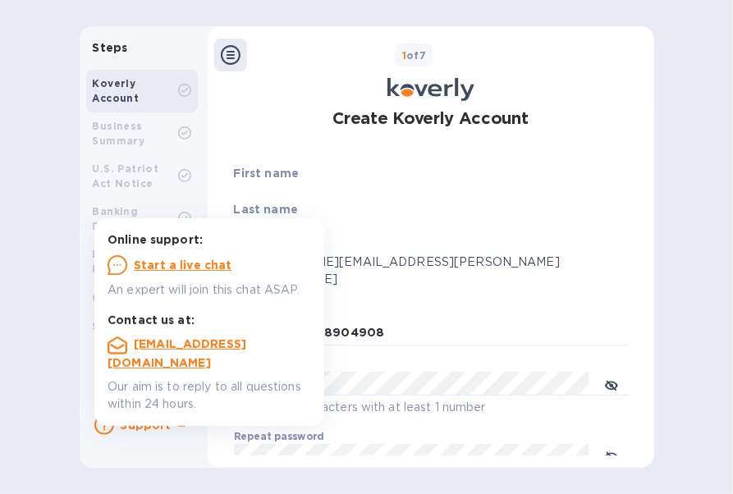
click at [173, 266] on u "Start a live chat" at bounding box center [183, 265] width 99 height 13
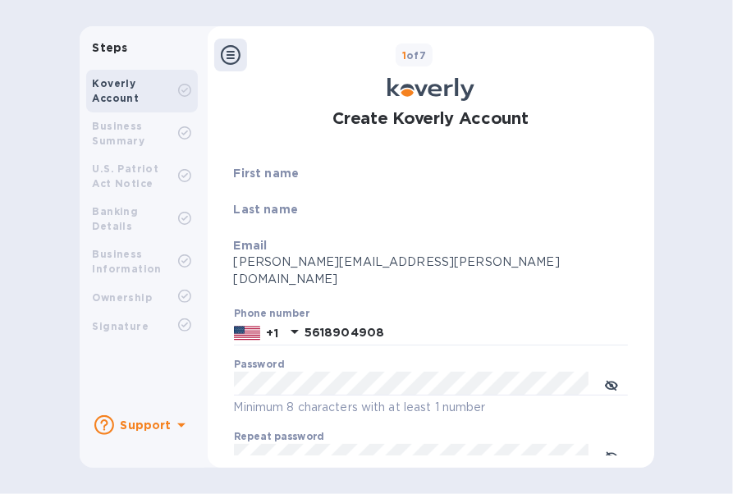
click at [328, 181] on div "First name" at bounding box center [431, 183] width 394 height 36
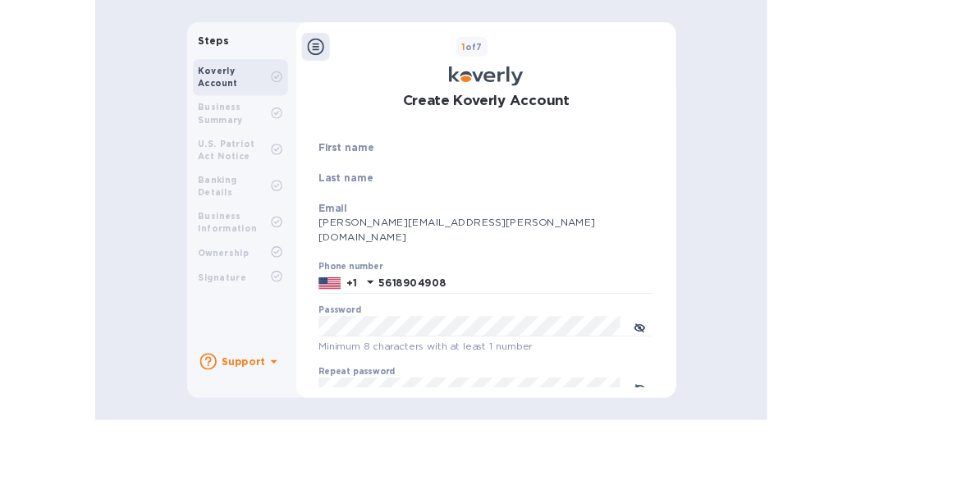
scroll to position [13, 0]
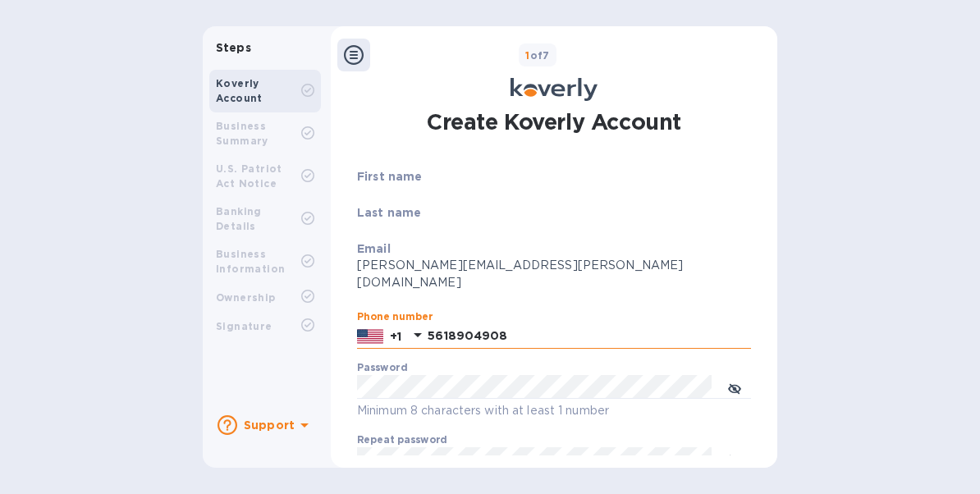
click at [509, 324] on input "5618904908" at bounding box center [589, 336] width 323 height 25
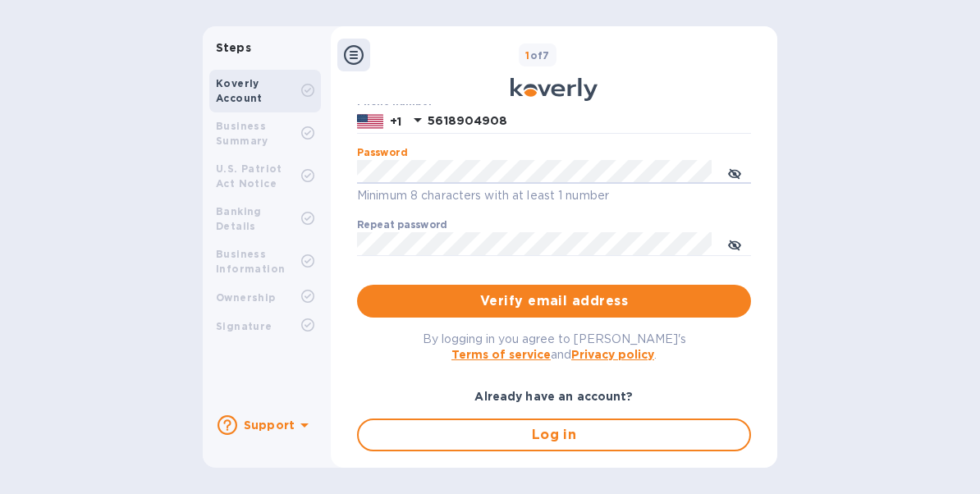
scroll to position [230, 0]
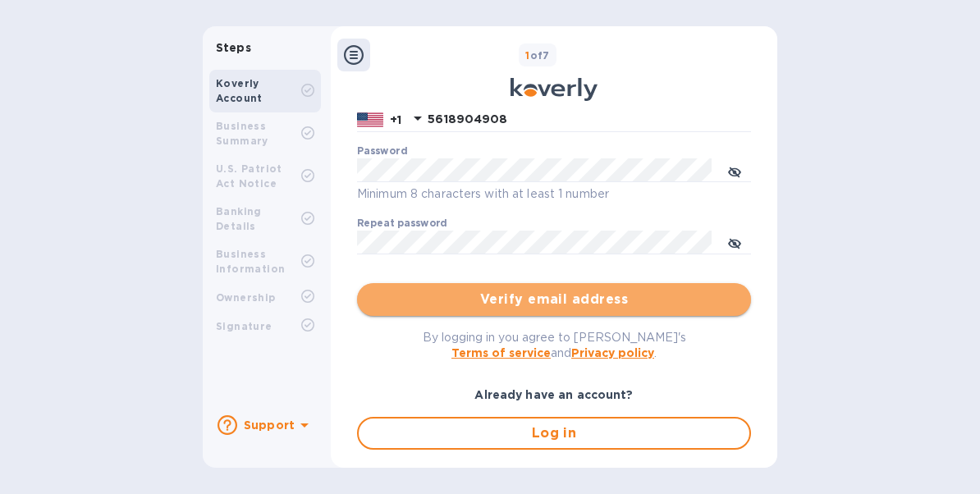
click at [516, 290] on span "Verify email address" at bounding box center [554, 300] width 368 height 20
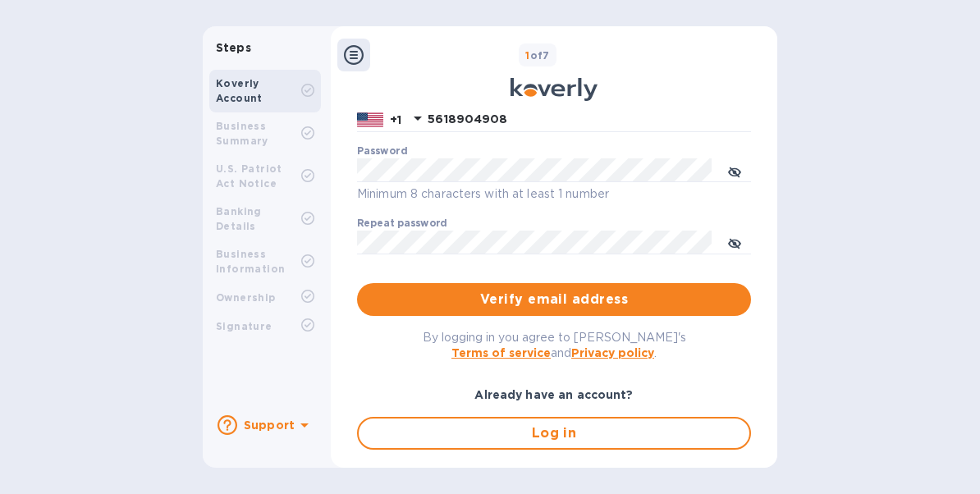
scroll to position [263, 0]
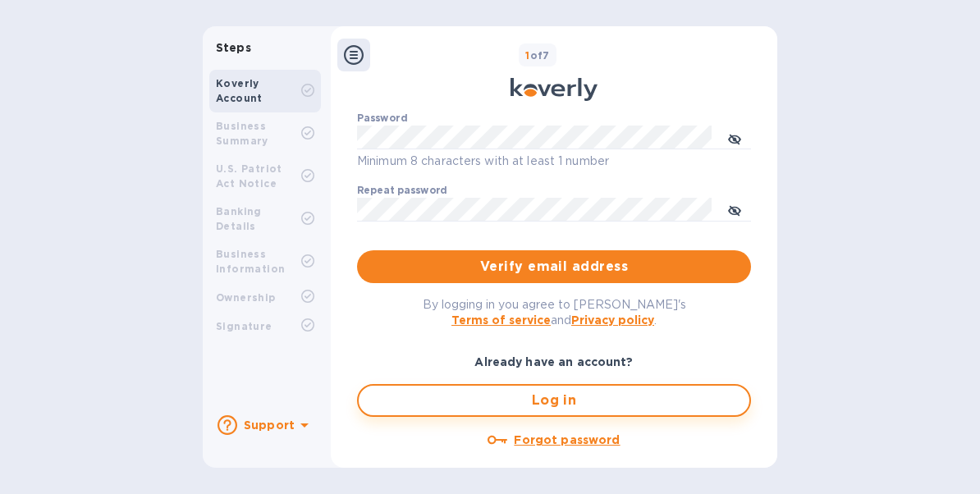
click at [530, 391] on span "Log in" at bounding box center [554, 401] width 365 height 20
